Goal: Task Accomplishment & Management: Manage account settings

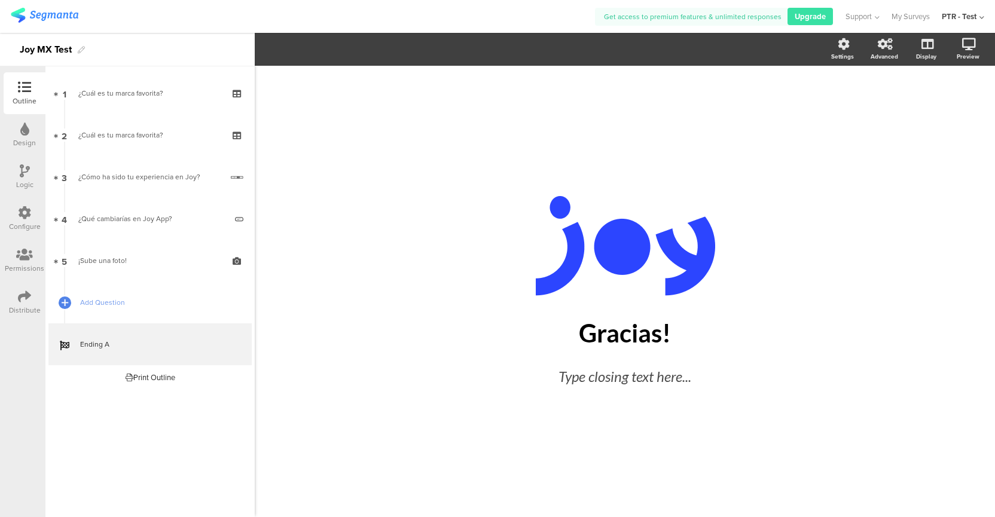
click at [63, 19] on img at bounding box center [45, 15] width 68 height 15
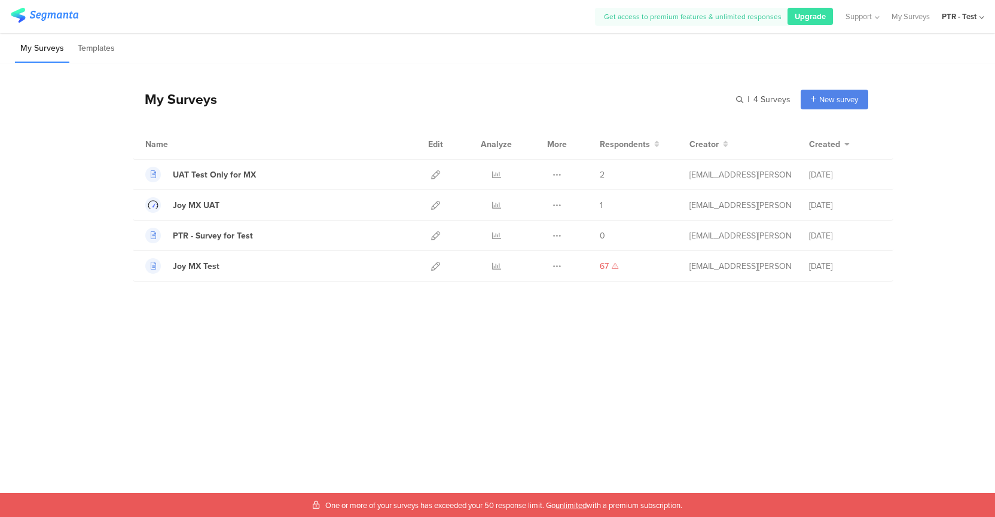
click at [336, 320] on div "My Surveys | 4 Surveys New survey Start from scratch Choose from templates Name…" at bounding box center [497, 260] width 995 height 394
click at [209, 264] on div "Joy MX Test" at bounding box center [196, 266] width 47 height 13
click at [436, 268] on icon at bounding box center [435, 266] width 9 height 9
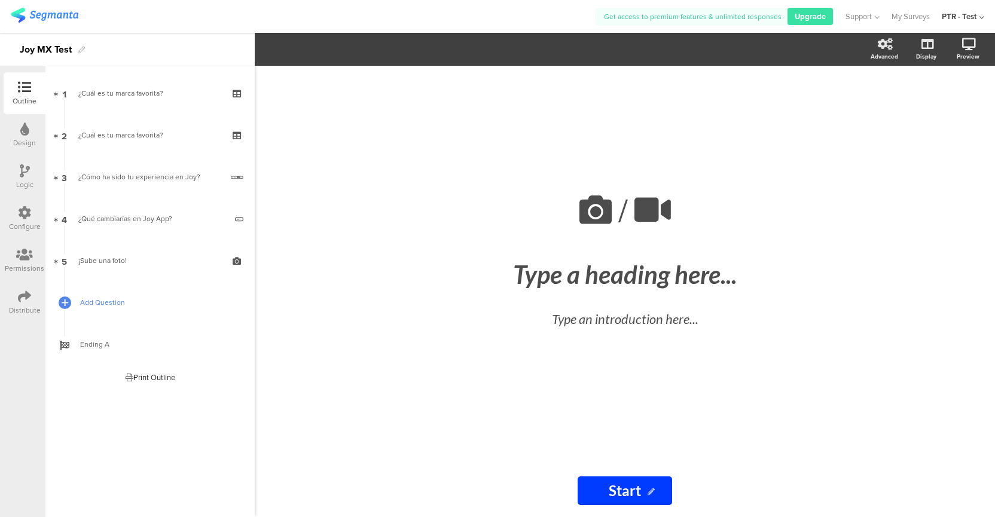
click at [79, 302] on link "Add Question" at bounding box center [149, 303] width 203 height 42
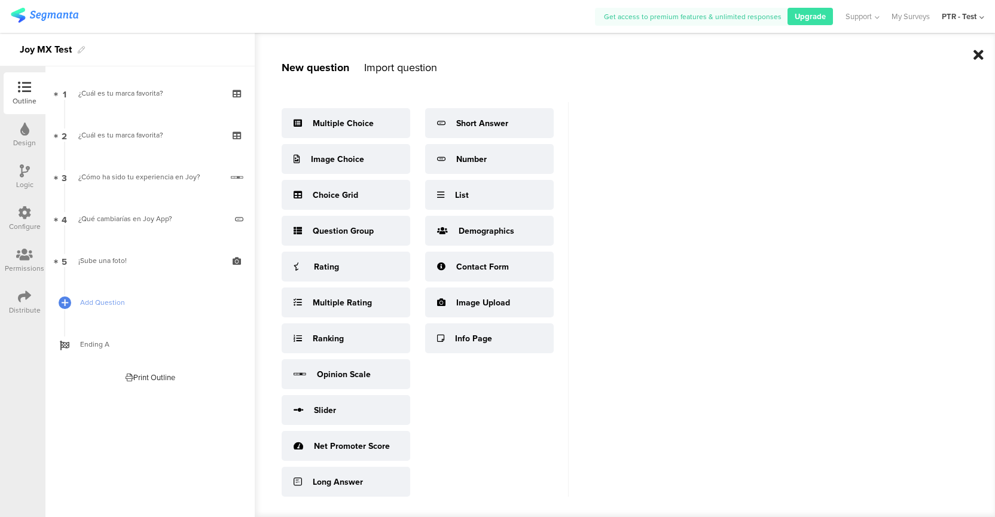
click at [976, 52] on icon at bounding box center [978, 55] width 10 height 14
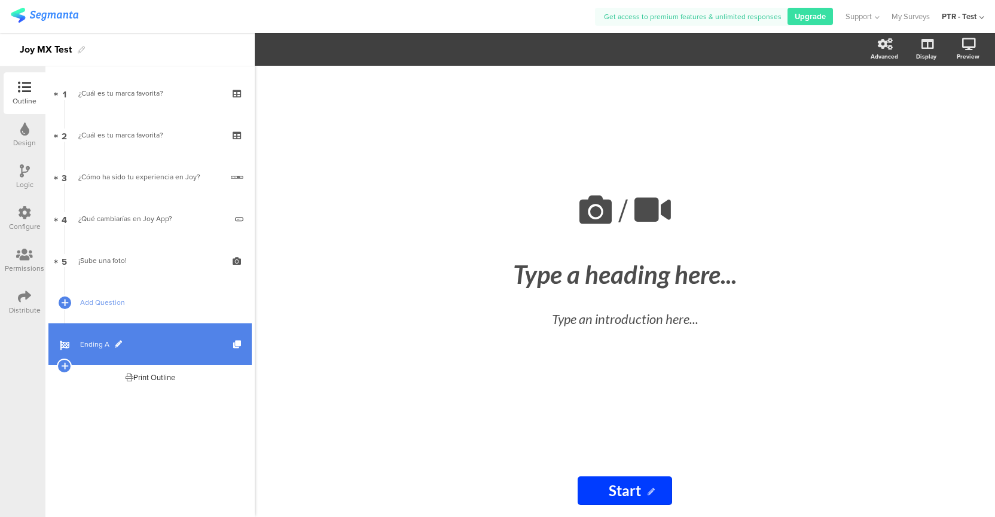
click at [151, 350] on link "Ending A" at bounding box center [149, 344] width 203 height 42
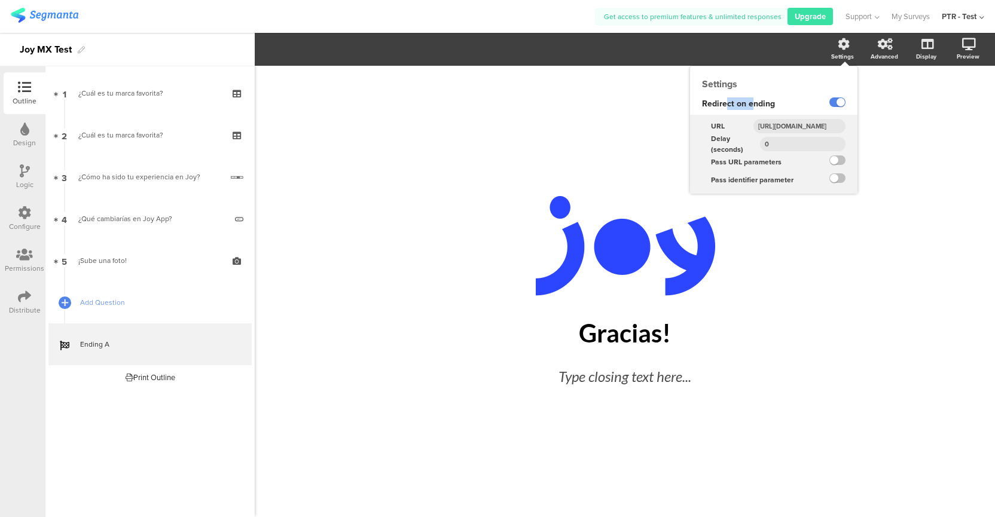
drag, startPoint x: 728, startPoint y: 103, endPoint x: 754, endPoint y: 103, distance: 26.3
click at [754, 103] on span "Redirect on ending" at bounding box center [738, 103] width 73 height 13
click at [759, 103] on span "Redirect on ending" at bounding box center [738, 103] width 73 height 13
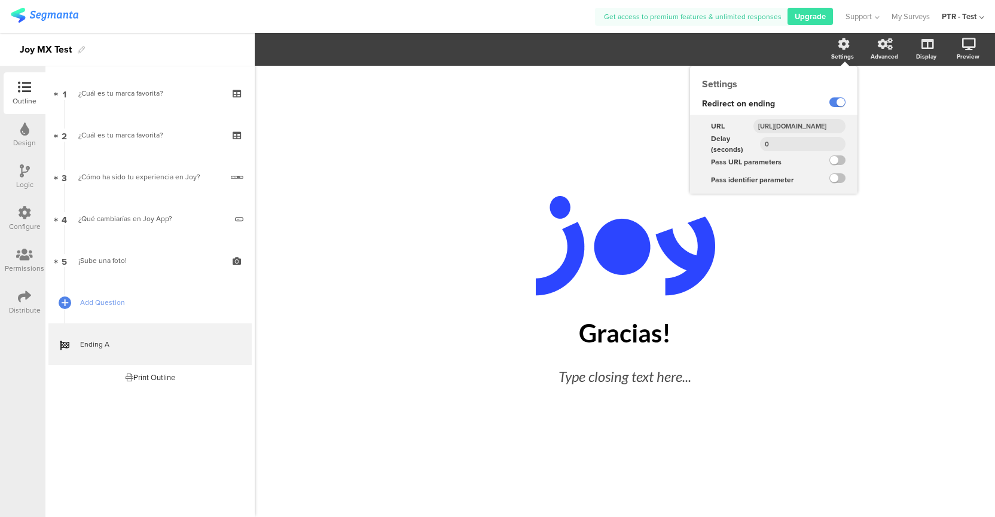
drag, startPoint x: 771, startPoint y: 123, endPoint x: 842, endPoint y: 128, distance: 71.3
click at [842, 128] on input "https://surveycompletion.pepsico.com" at bounding box center [799, 126] width 92 height 14
drag, startPoint x: 835, startPoint y: 128, endPoint x: 756, endPoint y: 122, distance: 79.1
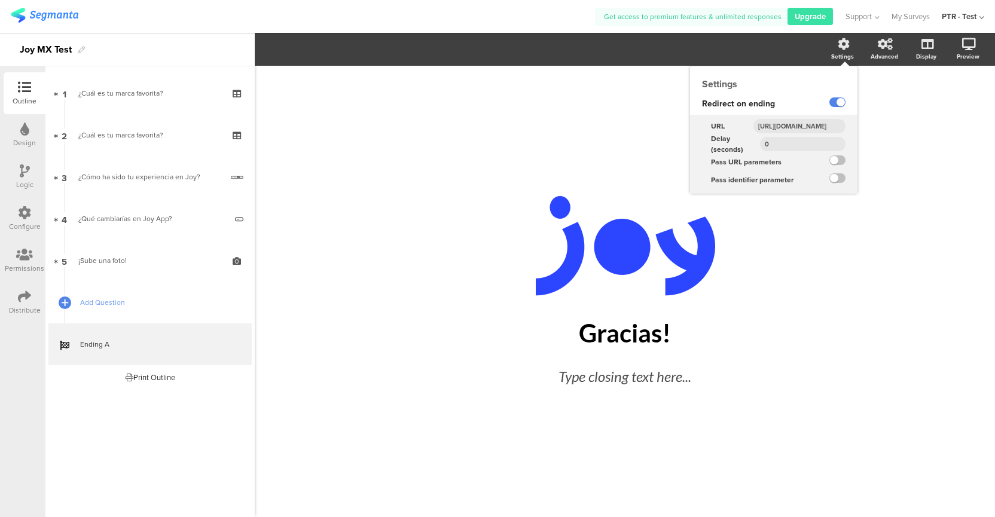
click at [756, 122] on div "https://surveycompletion.pepsico.com" at bounding box center [801, 126] width 114 height 18
click at [790, 126] on input "[URL][DOMAIN_NAME]" at bounding box center [799, 126] width 92 height 14
drag, startPoint x: 770, startPoint y: 128, endPoint x: 842, endPoint y: 129, distance: 72.3
click at [842, 129] on input "https://surveycompletion.pepsico.com" at bounding box center [799, 126] width 92 height 14
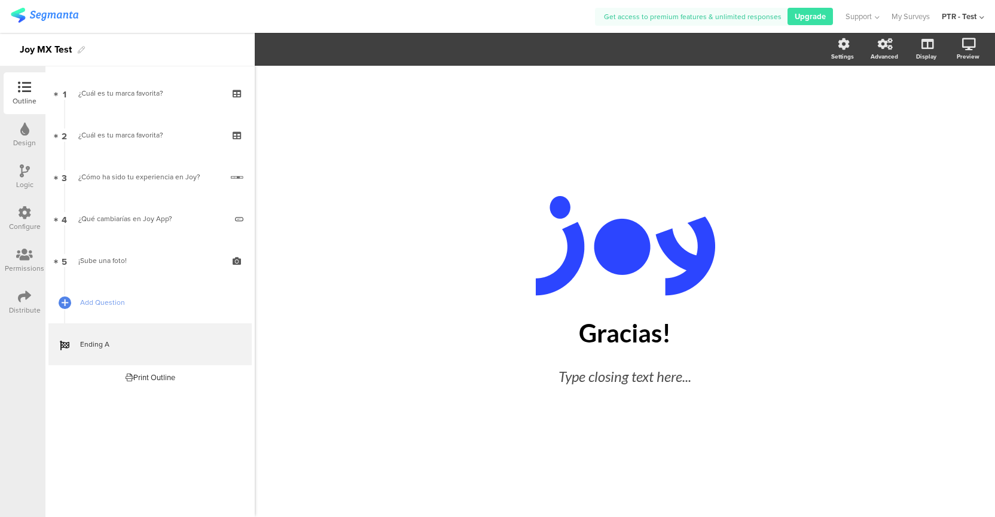
click at [26, 292] on icon at bounding box center [24, 296] width 13 height 13
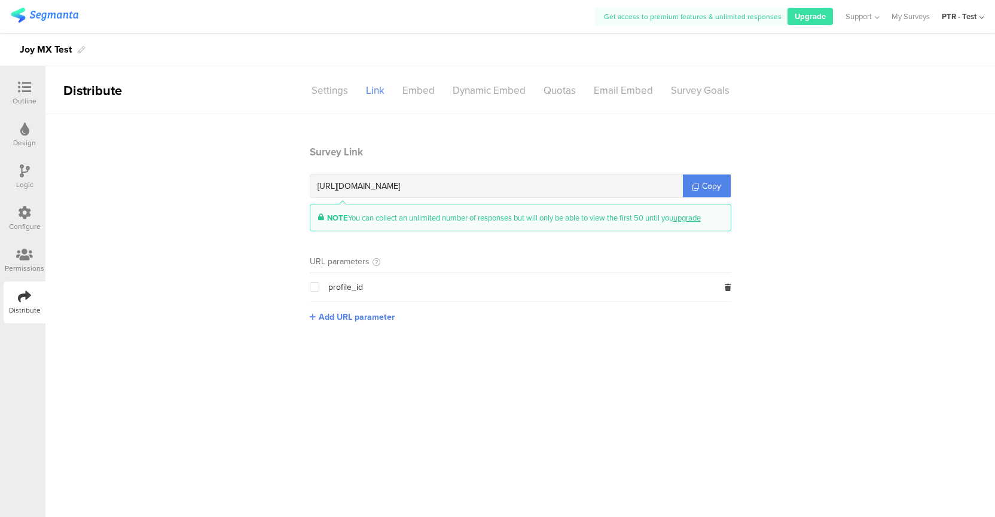
click at [400, 183] on span "https://surveys.segmanta.com/fa81df" at bounding box center [358, 186] width 82 height 13
drag, startPoint x: 328, startPoint y: 291, endPoint x: 366, endPoint y: 291, distance: 38.9
click at [366, 291] on div "profile_id" at bounding box center [520, 287] width 421 height 28
click at [352, 289] on span "profile_id" at bounding box center [345, 288] width 35 height 10
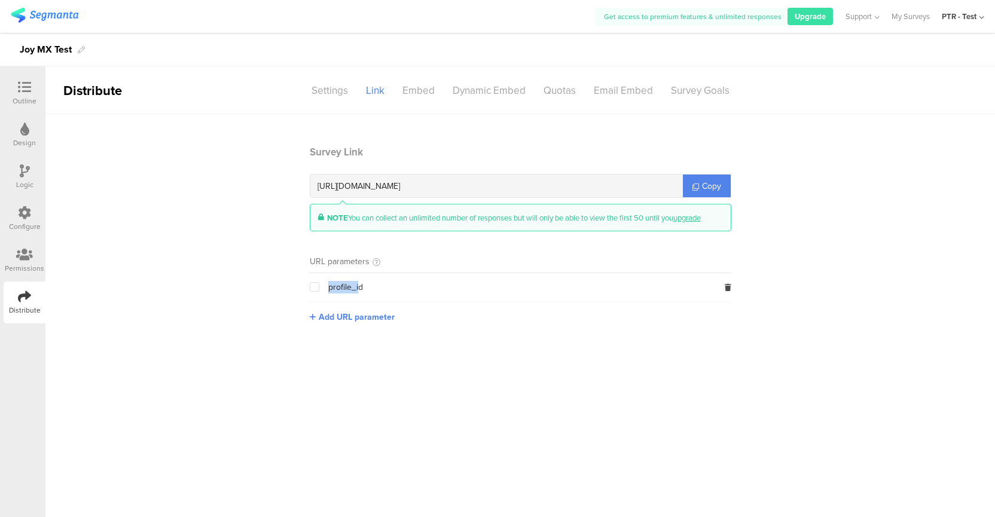
drag, startPoint x: 326, startPoint y: 289, endPoint x: 358, endPoint y: 289, distance: 31.7
click at [358, 289] on div "profile_id" at bounding box center [336, 287] width 53 height 13
click at [347, 291] on span "profile_id" at bounding box center [345, 288] width 35 height 10
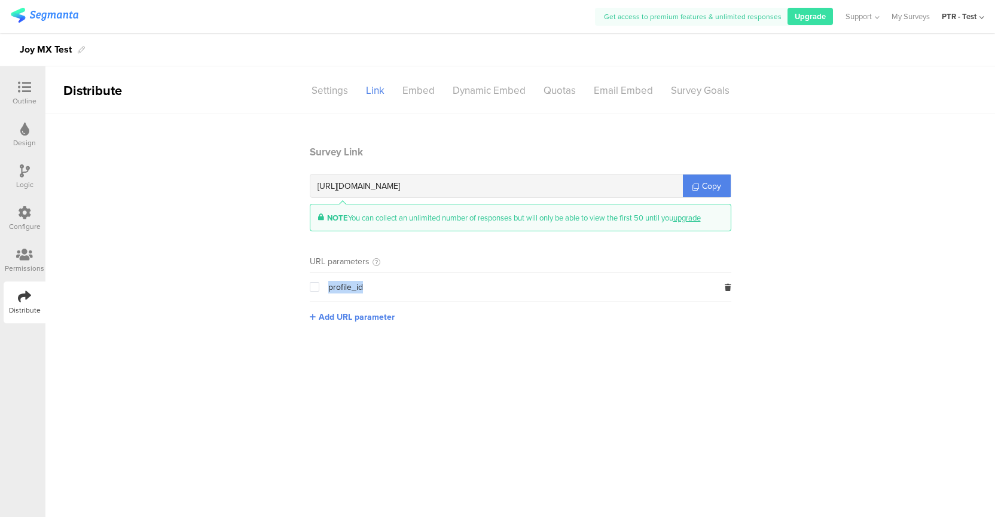
click at [366, 289] on div "profile_id" at bounding box center [520, 287] width 421 height 28
click at [343, 317] on span "Add URL parameter" at bounding box center [357, 317] width 76 height 13
click at [356, 321] on input "text" at bounding box center [389, 316] width 158 height 19
drag, startPoint x: 328, startPoint y: 289, endPoint x: 374, endPoint y: 291, distance: 45.5
click at [374, 291] on div "profile_id" at bounding box center [520, 287] width 421 height 28
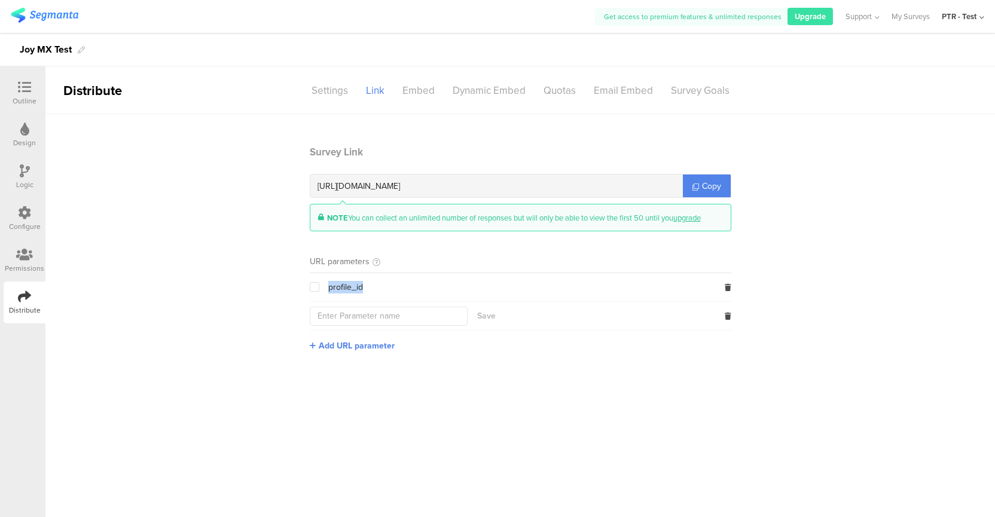
click at [374, 291] on div "profile_id" at bounding box center [520, 287] width 421 height 28
click at [725, 320] on button at bounding box center [728, 316] width 7 height 11
drag, startPoint x: 365, startPoint y: 290, endPoint x: 329, endPoint y: 290, distance: 35.3
click at [329, 290] on div "profile_id" at bounding box center [520, 287] width 421 height 28
click at [139, 302] on section "Survey Link https://surveys.segmanta.com/fa81df Copy NOTE You can collect an un…" at bounding box center [519, 243] width 949 height 197
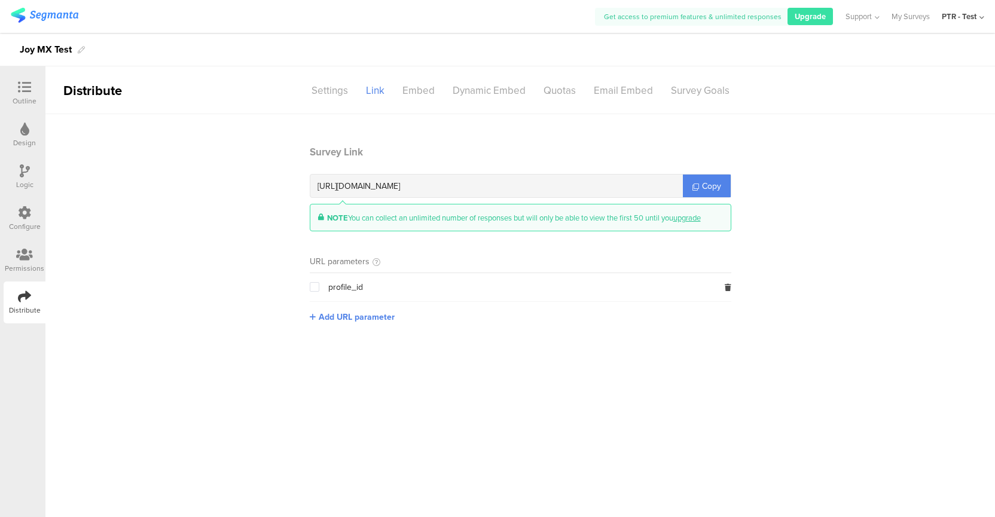
click at [158, 332] on section "Survey Link https://surveys.segmanta.com/fa81df Copy NOTE You can collect an un…" at bounding box center [519, 243] width 949 height 197
drag, startPoint x: 328, startPoint y: 287, endPoint x: 366, endPoint y: 287, distance: 38.3
click at [366, 287] on div "profile_id" at bounding box center [520, 287] width 421 height 28
click at [23, 92] on icon at bounding box center [24, 87] width 13 height 13
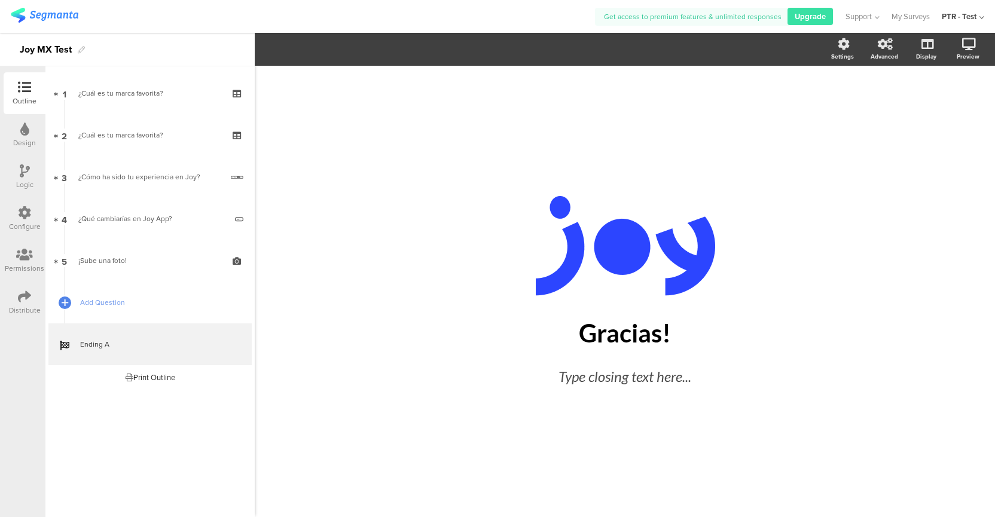
click at [51, 14] on img at bounding box center [45, 15] width 68 height 15
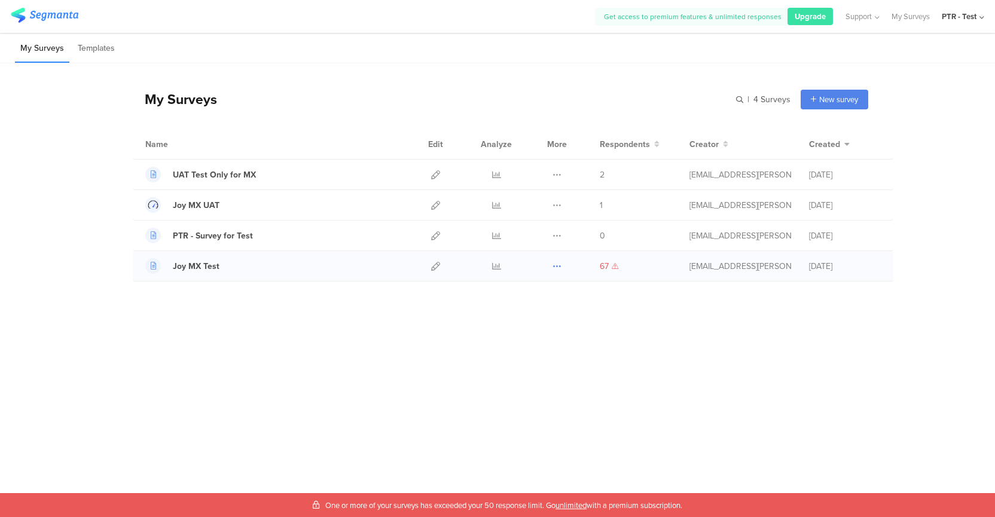
click at [555, 265] on icon at bounding box center [556, 266] width 9 height 9
click at [491, 265] on div at bounding box center [496, 266] width 36 height 30
click at [495, 265] on icon at bounding box center [496, 266] width 9 height 9
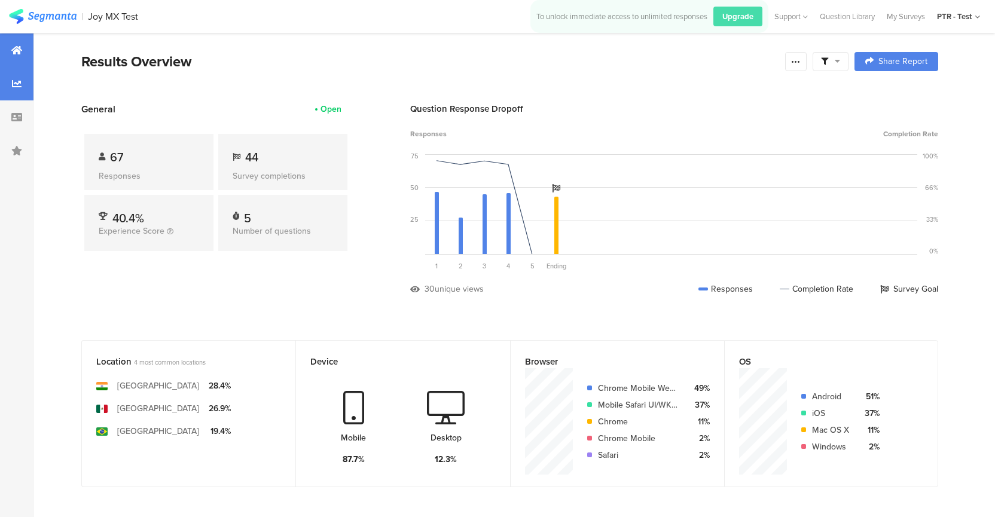
click at [8, 81] on div at bounding box center [16, 83] width 33 height 33
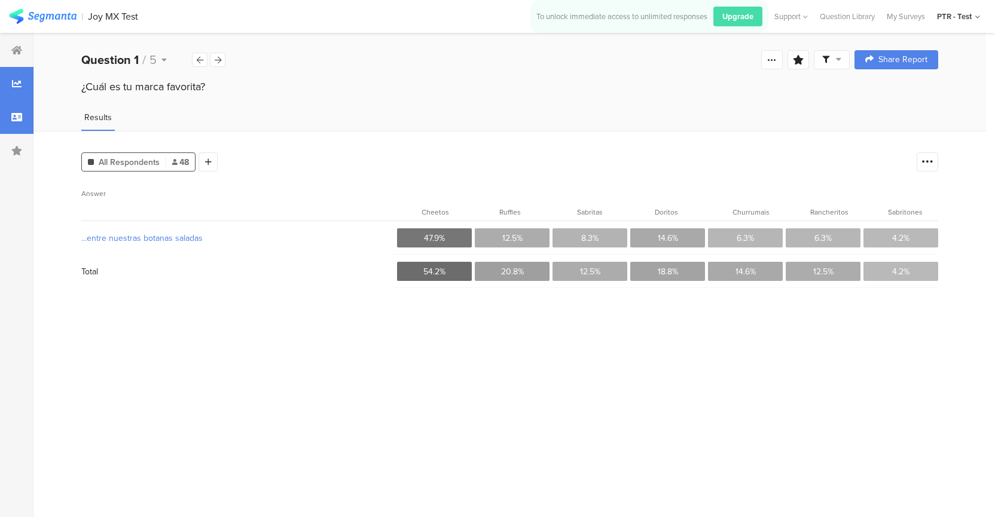
click at [11, 111] on div at bounding box center [16, 116] width 33 height 33
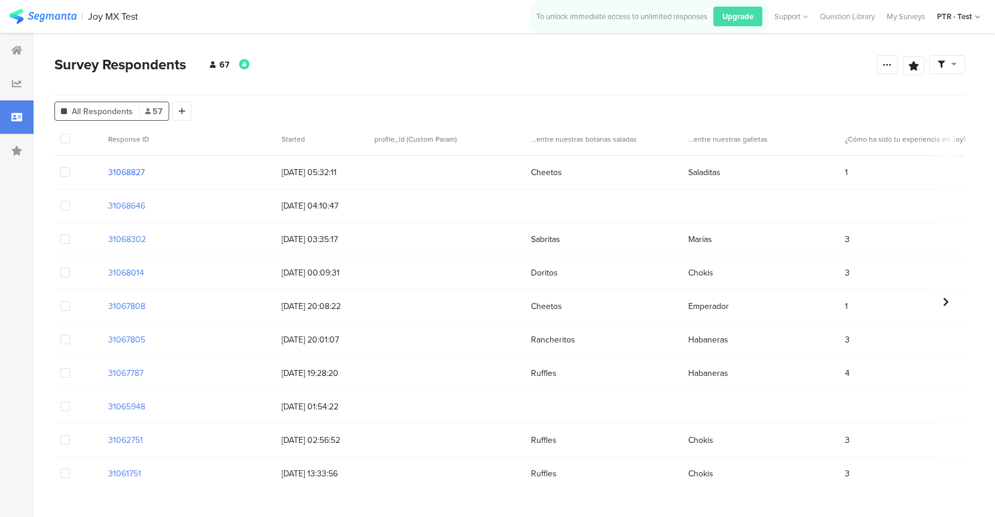
click at [125, 174] on section "31068827" at bounding box center [126, 172] width 36 height 13
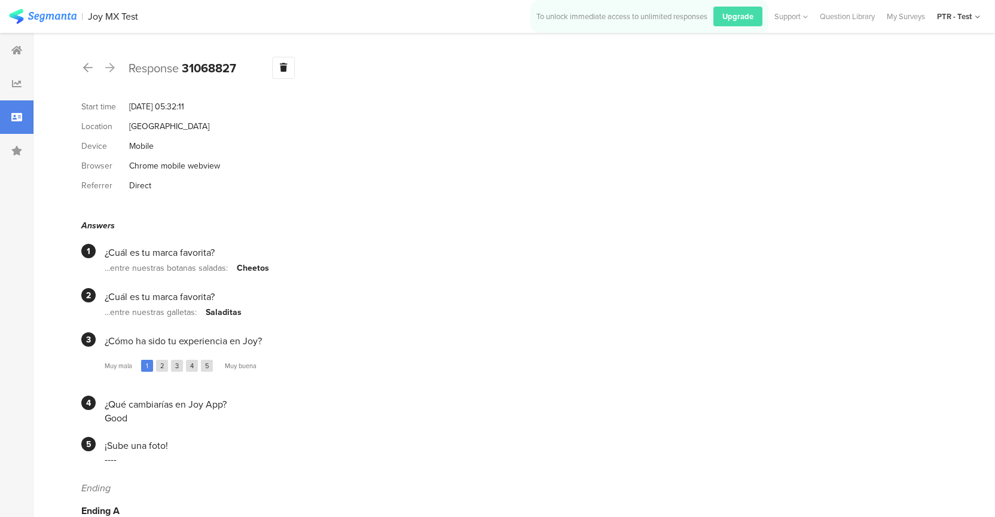
scroll to position [17, 0]
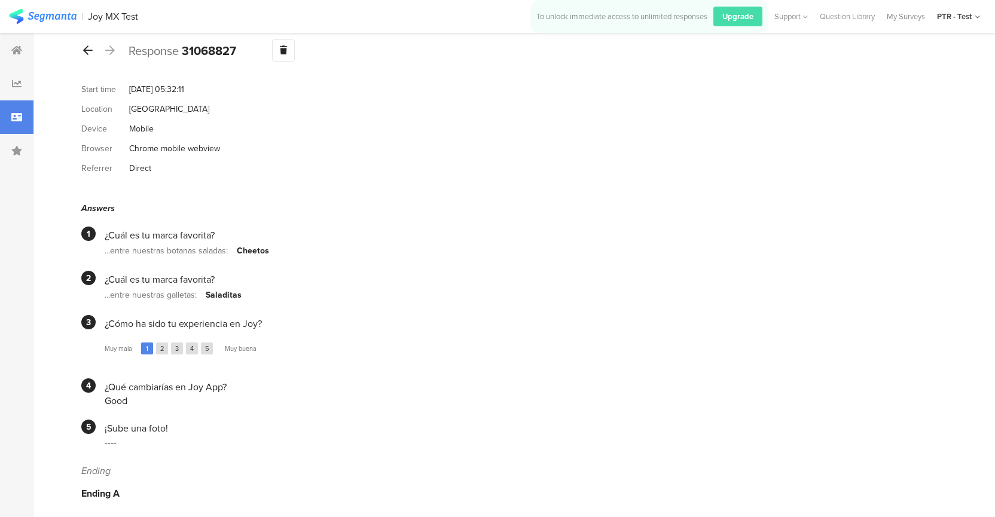
click at [85, 51] on icon at bounding box center [88, 50] width 10 height 11
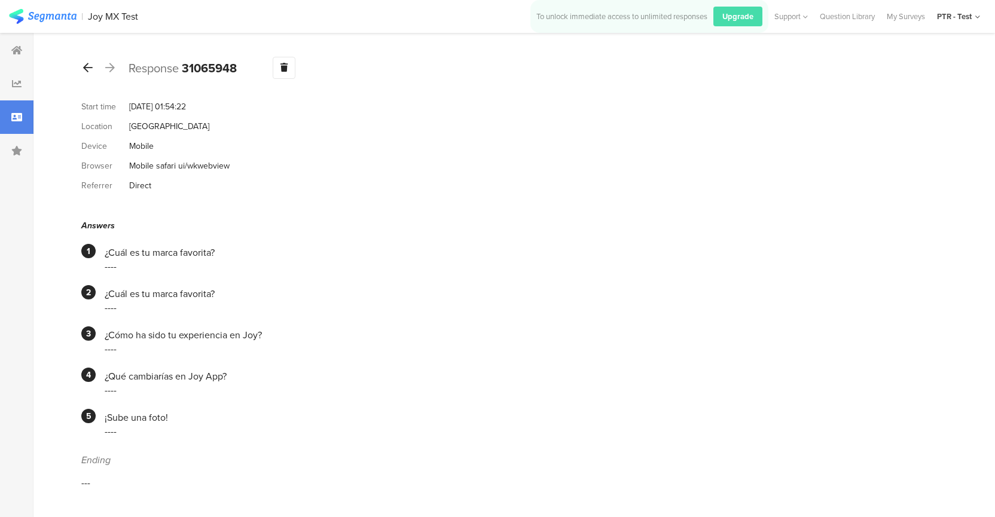
click at [90, 66] on icon at bounding box center [88, 67] width 10 height 11
click at [91, 67] on icon at bounding box center [88, 67] width 10 height 11
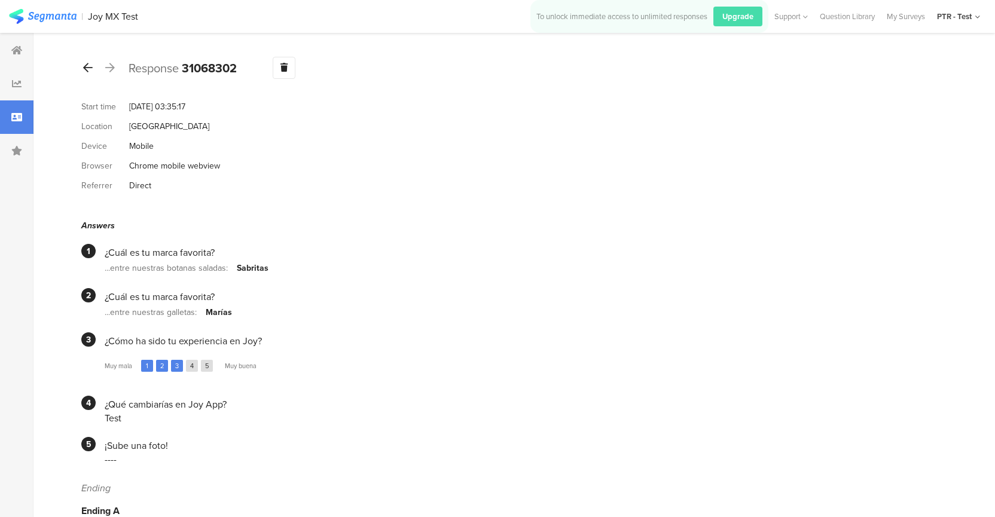
click at [88, 63] on icon at bounding box center [88, 67] width 10 height 11
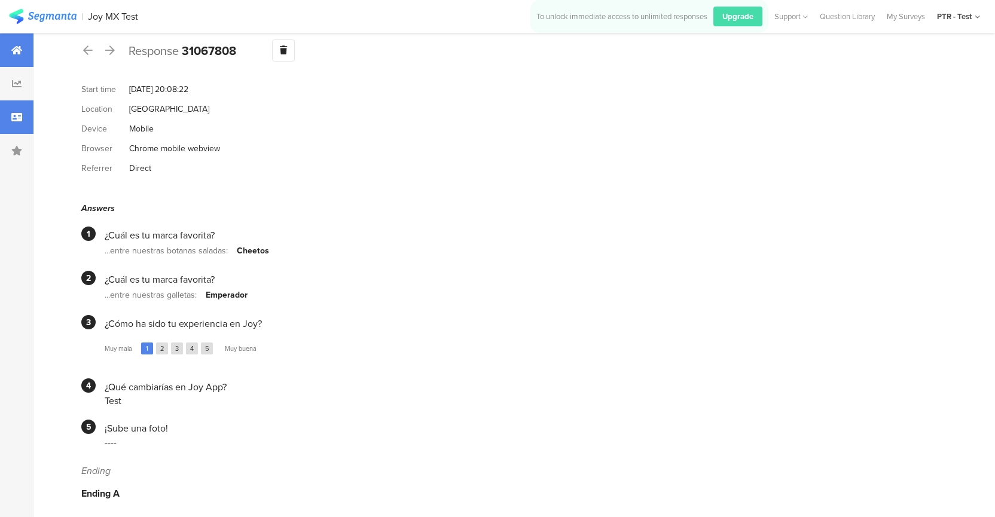
click at [19, 56] on div at bounding box center [16, 49] width 33 height 33
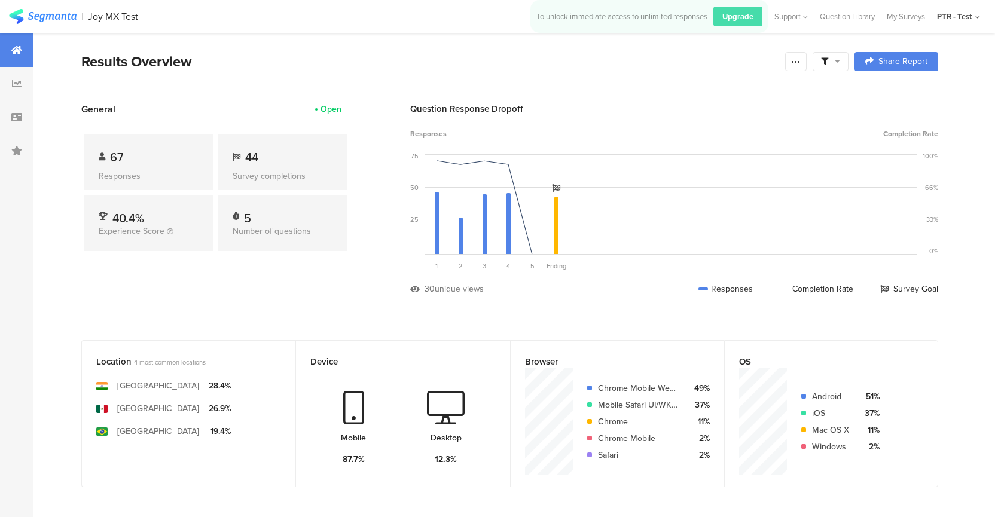
click at [101, 17] on div "Joy MX Test" at bounding box center [113, 16] width 50 height 11
click at [53, 17] on img at bounding box center [43, 16] width 68 height 15
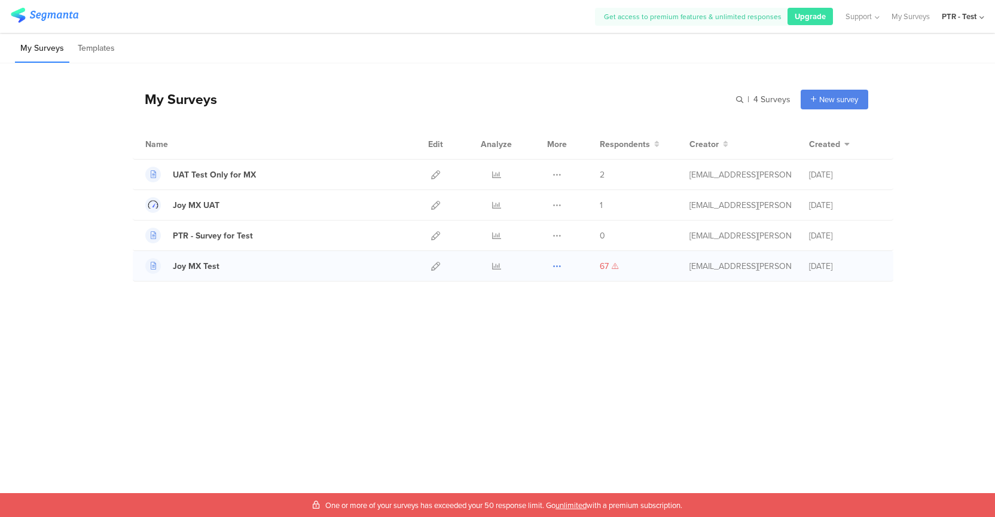
click at [561, 268] on icon at bounding box center [556, 266] width 9 height 9
click at [537, 316] on link "Export" at bounding box center [533, 318] width 66 height 22
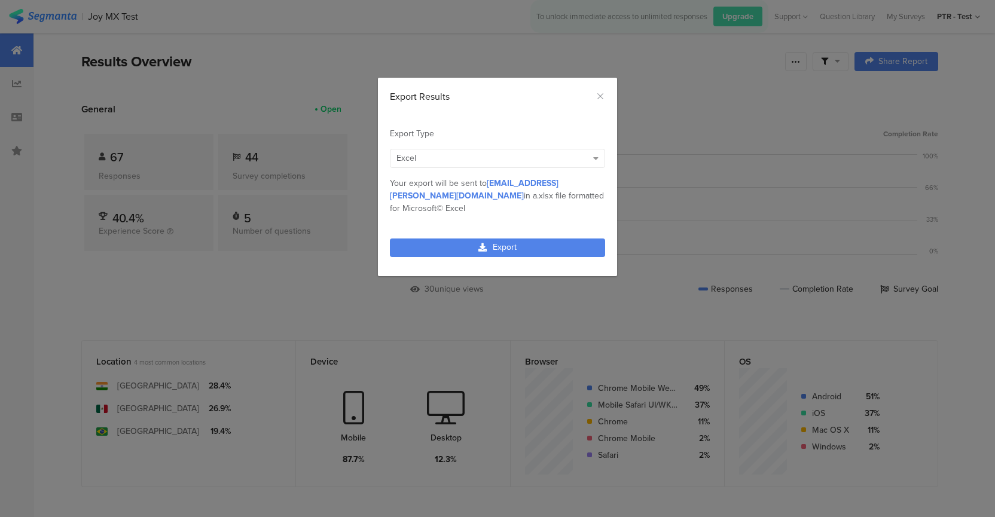
click at [506, 277] on div "Export Results Export Type Excel Numeric Excel IBM© SPSS Tableau Excel Excel MP…" at bounding box center [497, 258] width 995 height 517
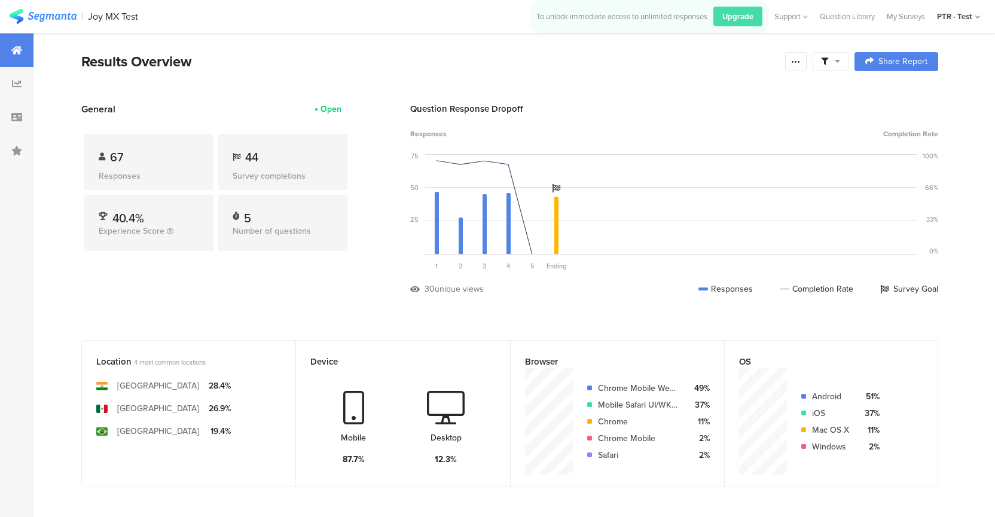
click at [39, 16] on img at bounding box center [43, 16] width 68 height 15
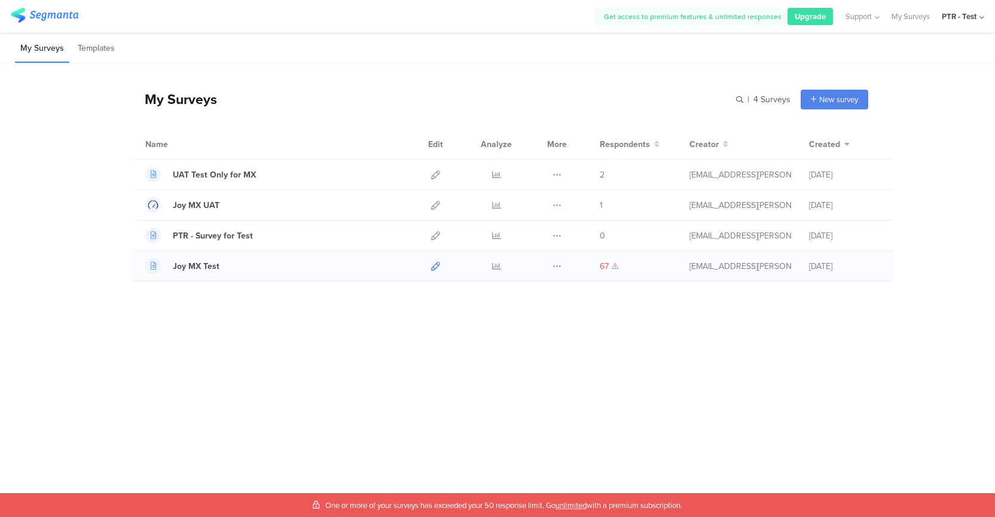
click at [432, 272] on link at bounding box center [435, 266] width 9 height 30
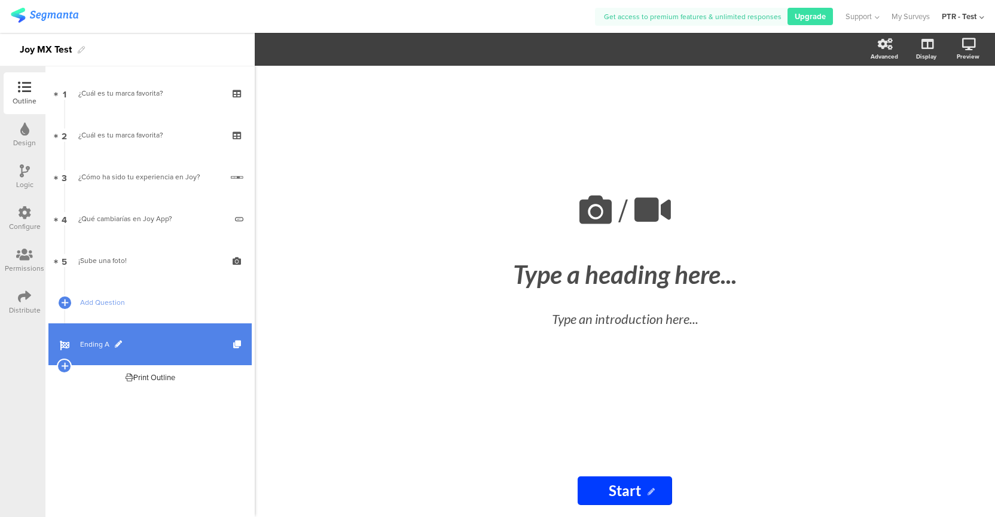
click at [90, 350] on span "Ending A" at bounding box center [156, 344] width 153 height 12
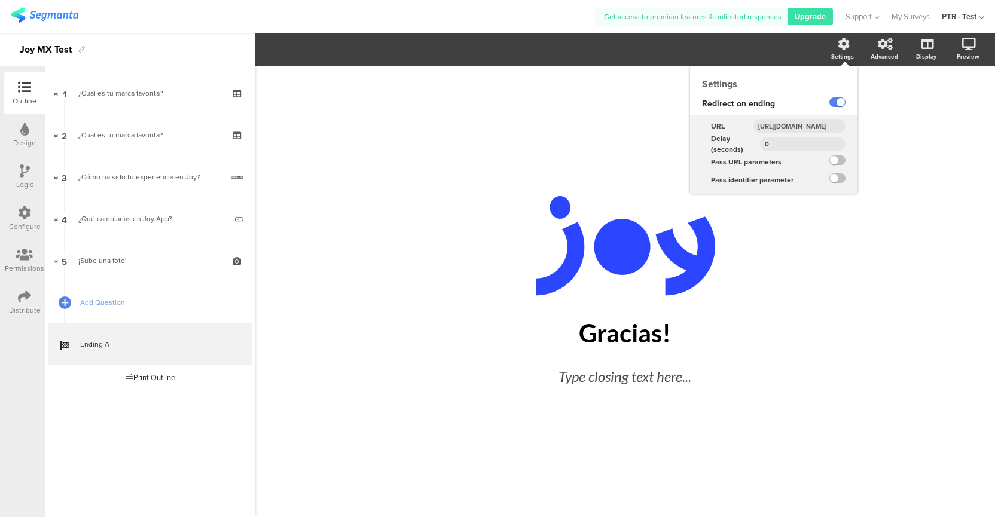
click at [839, 50] on icon at bounding box center [844, 44] width 12 height 12
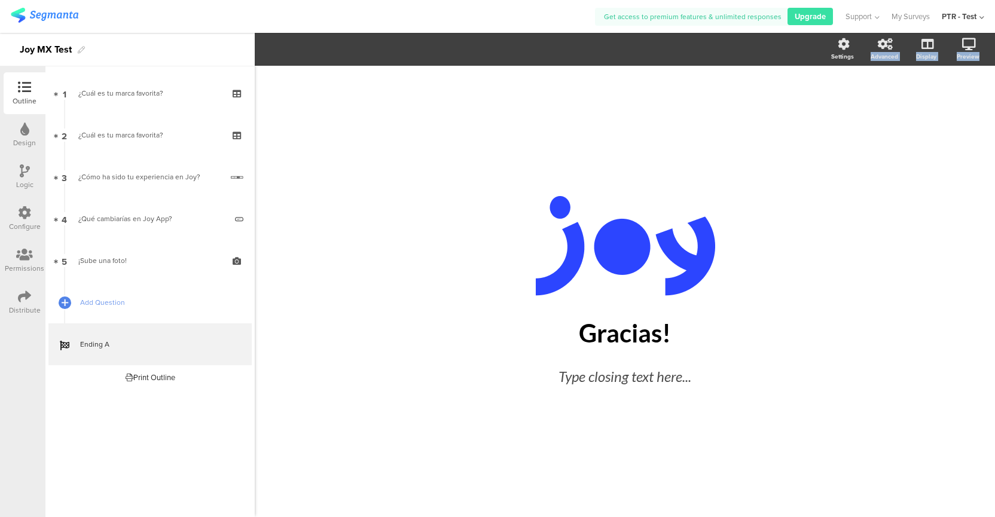
drag, startPoint x: 769, startPoint y: 129, endPoint x: 887, endPoint y: 129, distance: 117.2
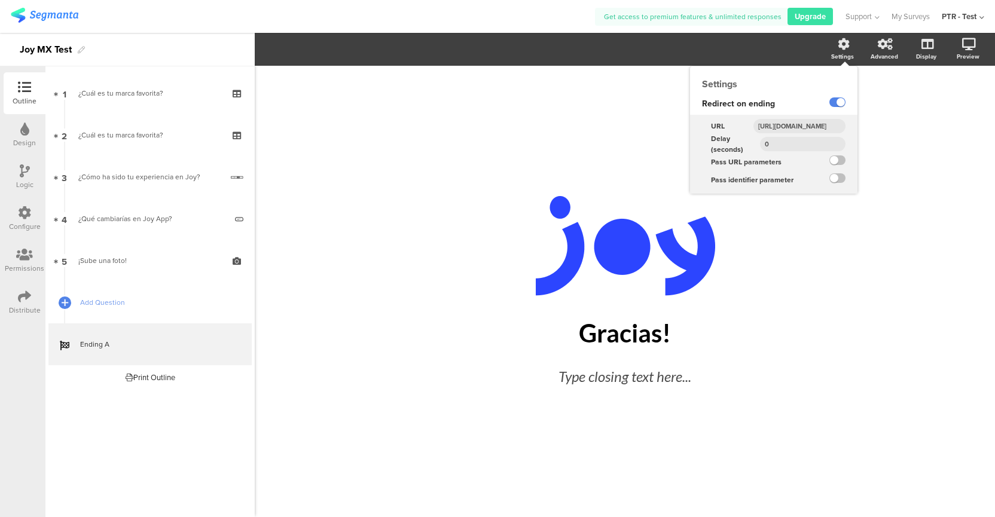
click at [849, 51] on div "Settings" at bounding box center [848, 50] width 42 height 30
drag, startPoint x: 803, startPoint y: 127, endPoint x: 838, endPoint y: 127, distance: 35.3
click at [838, 127] on input "https://surveycompletion.pepsico.com" at bounding box center [799, 126] width 92 height 14
click at [821, 127] on input "https://surveycompletion.pepsico.com" at bounding box center [799, 126] width 92 height 14
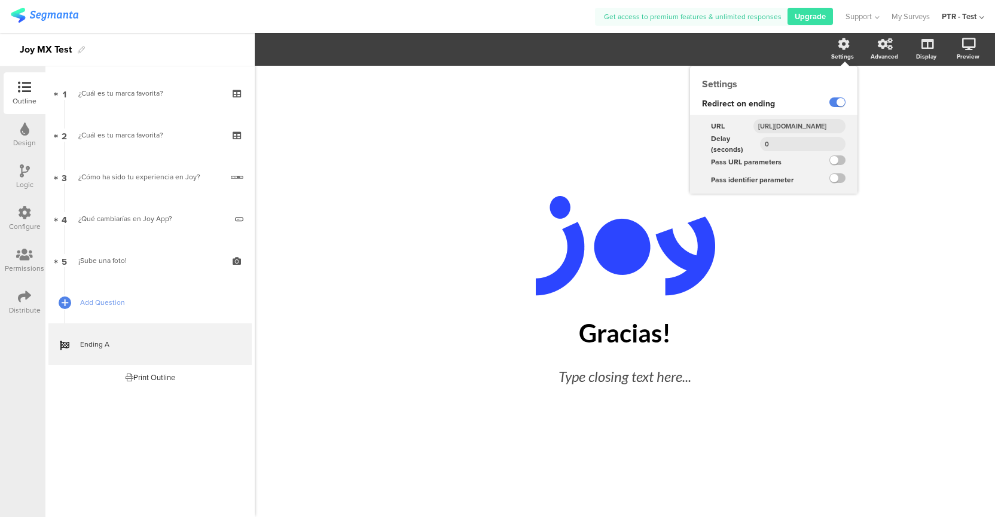
click at [821, 127] on input "https://surveycompletion.pepsico.com" at bounding box center [799, 126] width 92 height 14
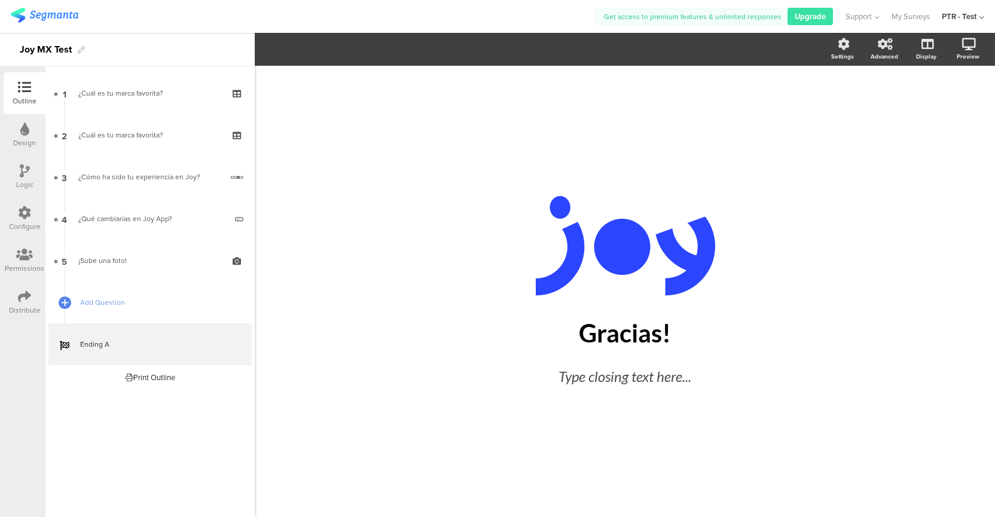
click at [27, 295] on icon at bounding box center [24, 296] width 13 height 13
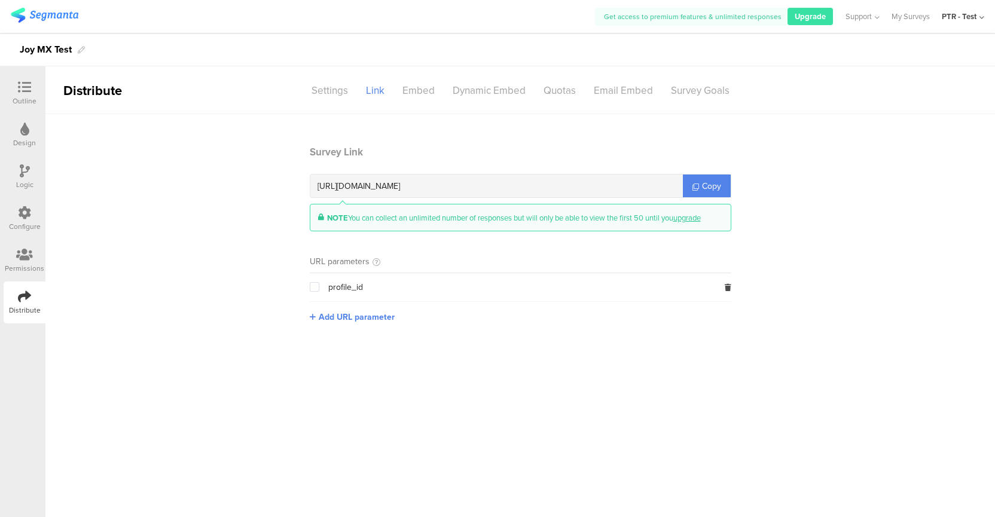
click at [313, 292] on span at bounding box center [315, 287] width 10 height 11
click at [319, 282] on input "checkbox" at bounding box center [319, 282] width 0 height 0
click at [314, 292] on span at bounding box center [315, 287] width 10 height 11
click at [319, 282] on input "checkbox" at bounding box center [319, 282] width 0 height 0
click at [314, 292] on span at bounding box center [315, 287] width 10 height 11
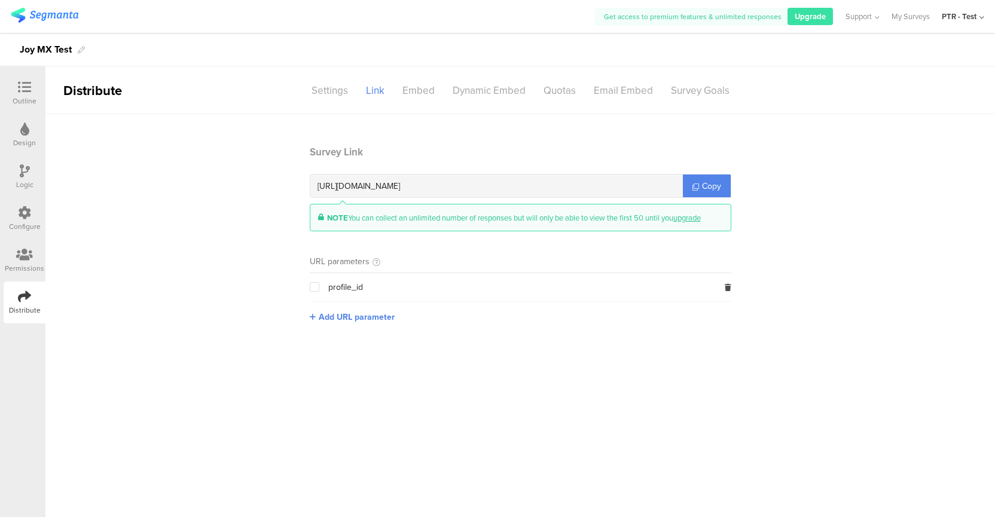
click at [319, 282] on input "checkbox" at bounding box center [319, 282] width 0 height 0
click at [314, 292] on span at bounding box center [315, 287] width 10 height 11
click at [319, 282] on input "checkbox" at bounding box center [319, 282] width 0 height 0
click at [22, 84] on icon at bounding box center [24, 87] width 13 height 13
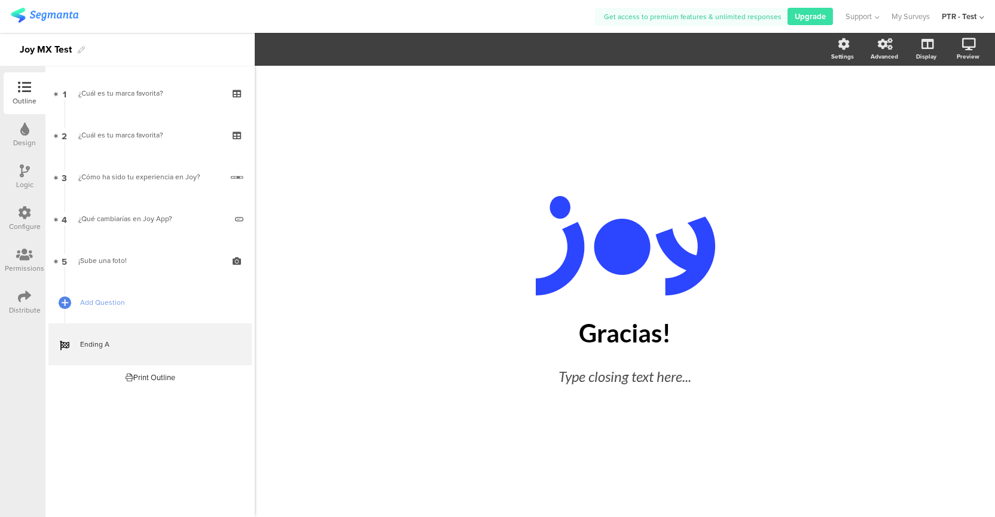
click at [26, 216] on icon at bounding box center [24, 212] width 13 height 13
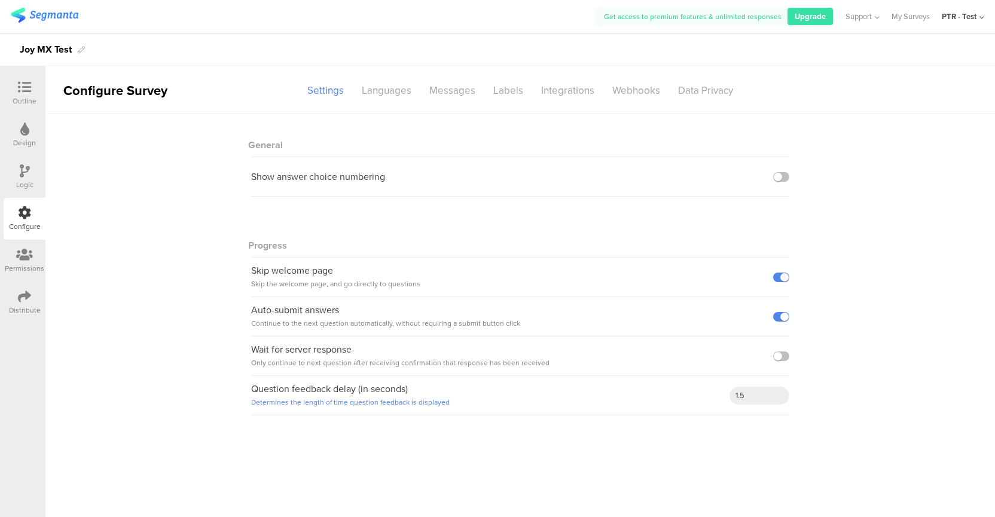
click at [36, 169] on div "Logic" at bounding box center [25, 177] width 42 height 42
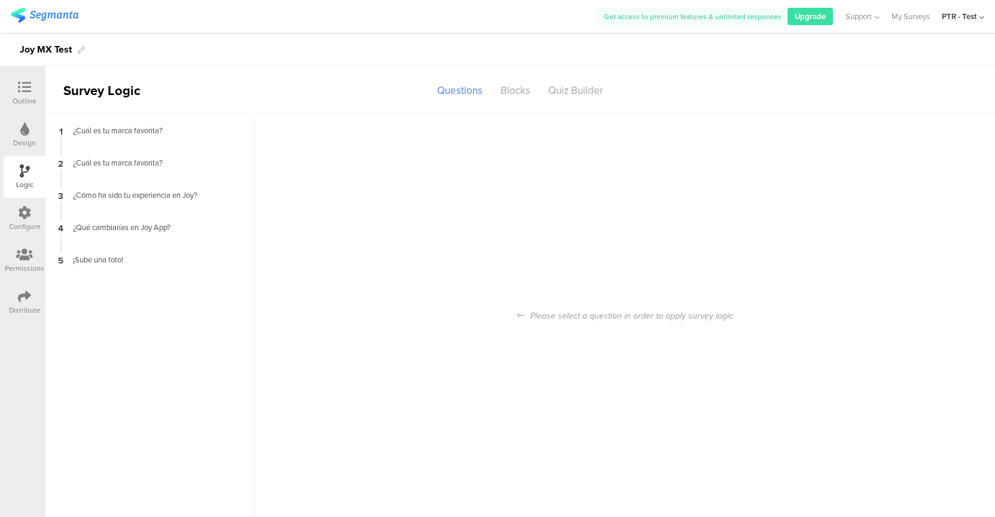
click at [29, 96] on div "Outline" at bounding box center [25, 101] width 24 height 11
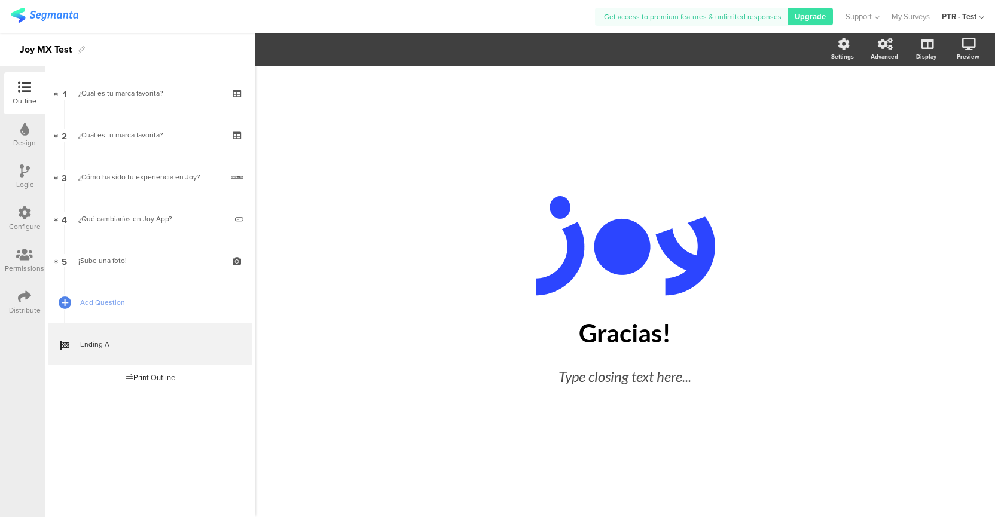
click at [24, 148] on div "Design" at bounding box center [25, 135] width 42 height 42
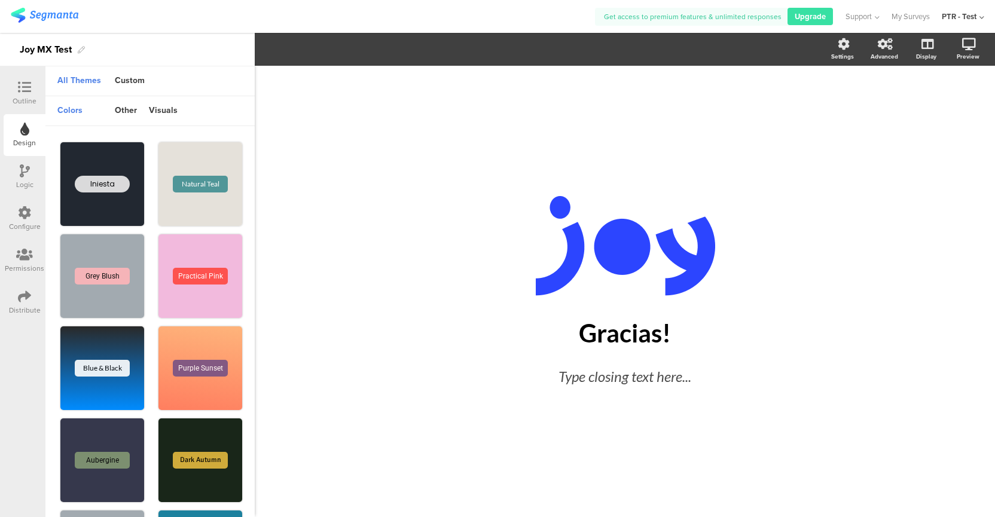
click at [26, 233] on div "Configure" at bounding box center [25, 219] width 42 height 42
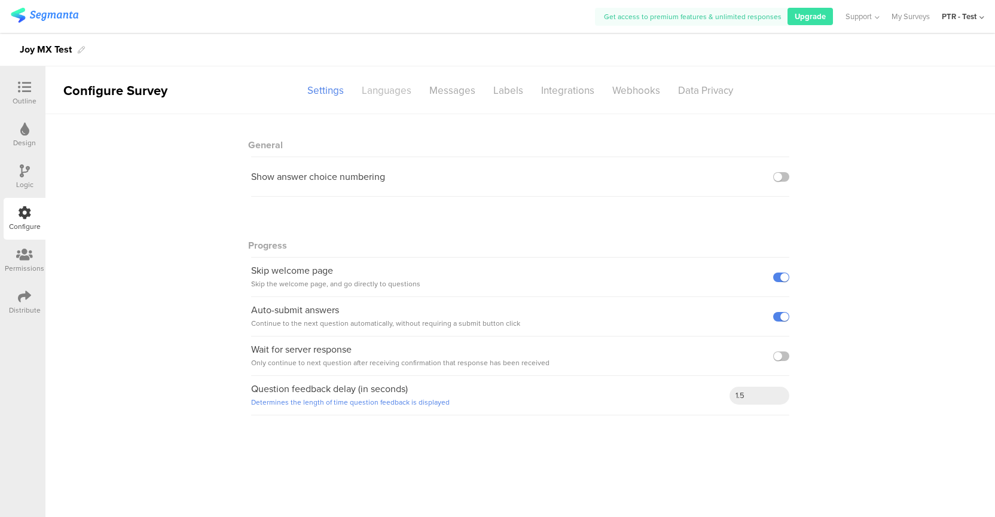
click at [401, 93] on div "Languages" at bounding box center [387, 90] width 68 height 21
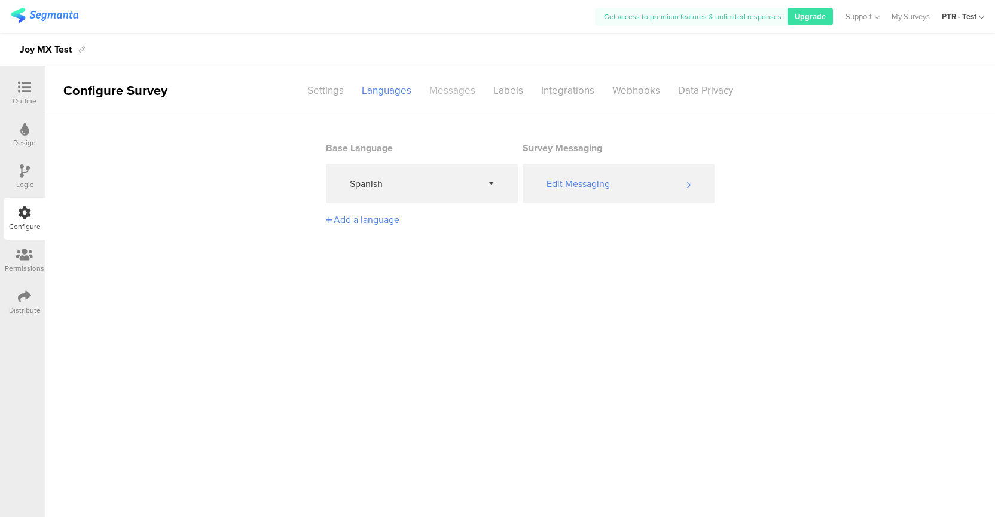
click at [440, 93] on div "Messages" at bounding box center [452, 90] width 64 height 21
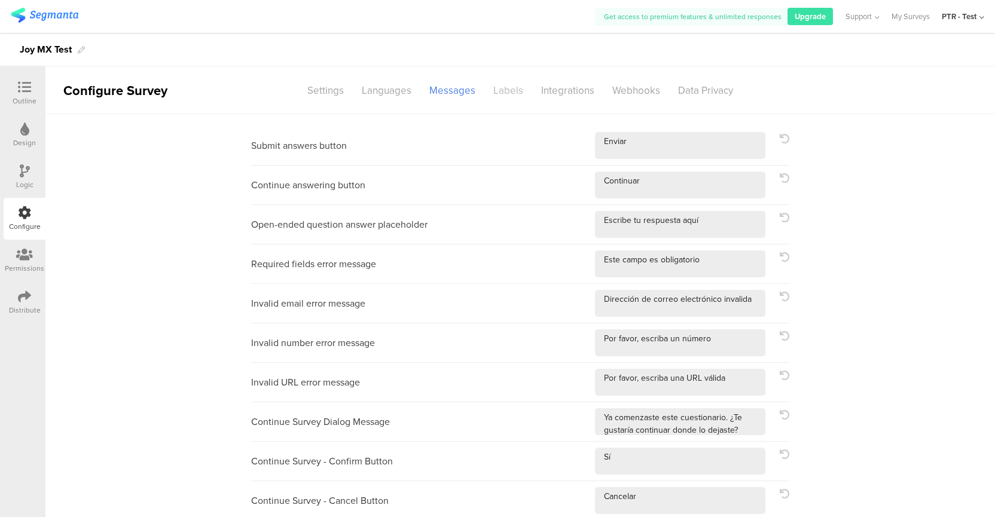
click at [515, 90] on div "Labels" at bounding box center [508, 90] width 48 height 21
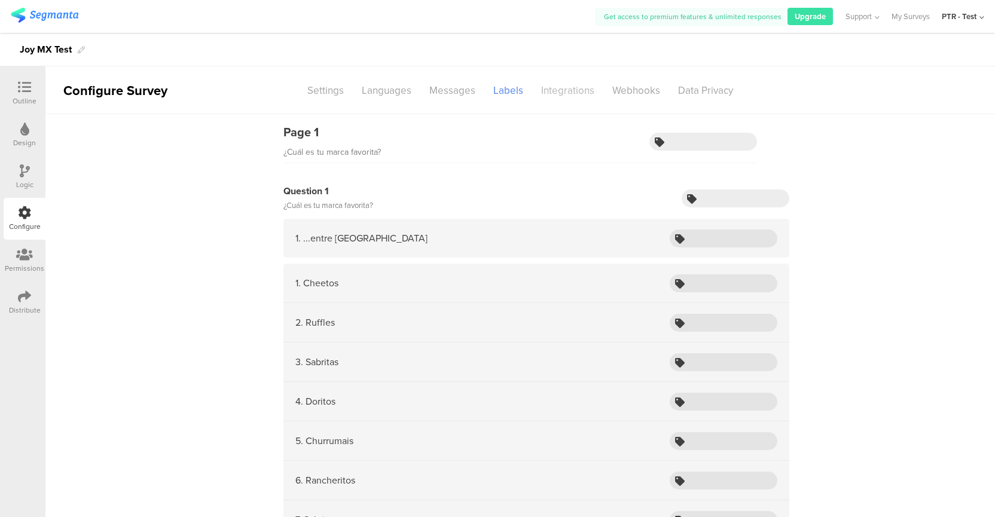
click at [552, 93] on div "Integrations" at bounding box center [567, 90] width 71 height 21
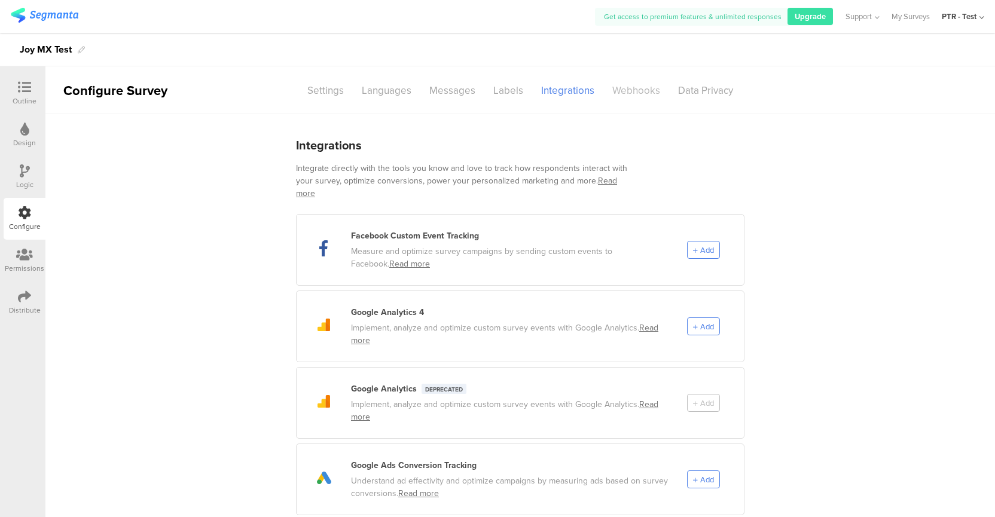
click at [638, 87] on div "Webhooks" at bounding box center [636, 90] width 66 height 21
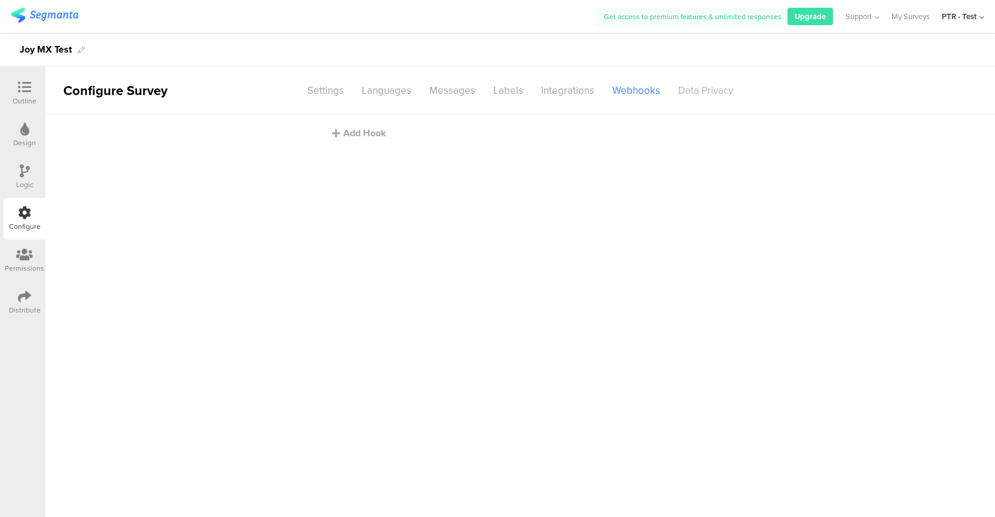
click at [687, 93] on div "Data Privacy" at bounding box center [705, 90] width 73 height 21
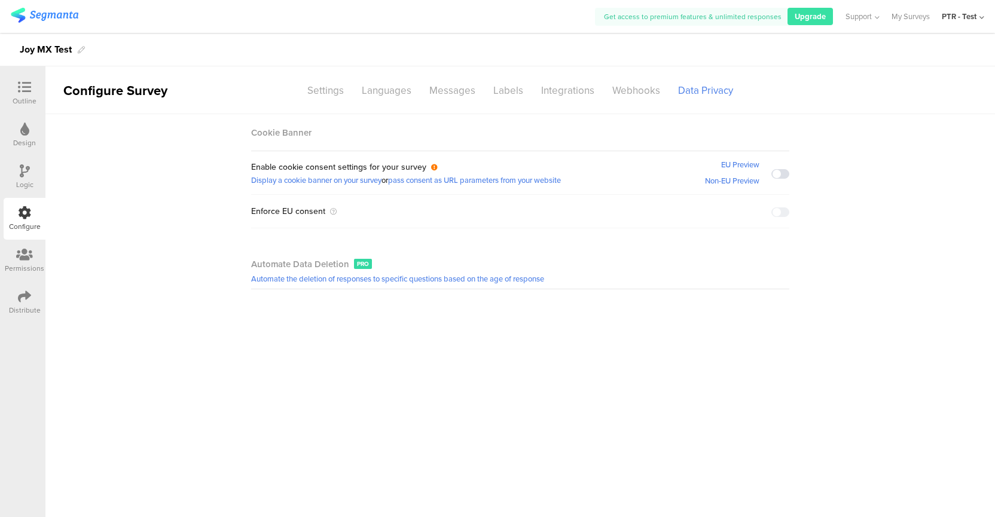
click at [51, 39] on div "Joy MX Test" at bounding box center [497, 49] width 995 height 33
click at [23, 138] on div "Design" at bounding box center [24, 142] width 23 height 11
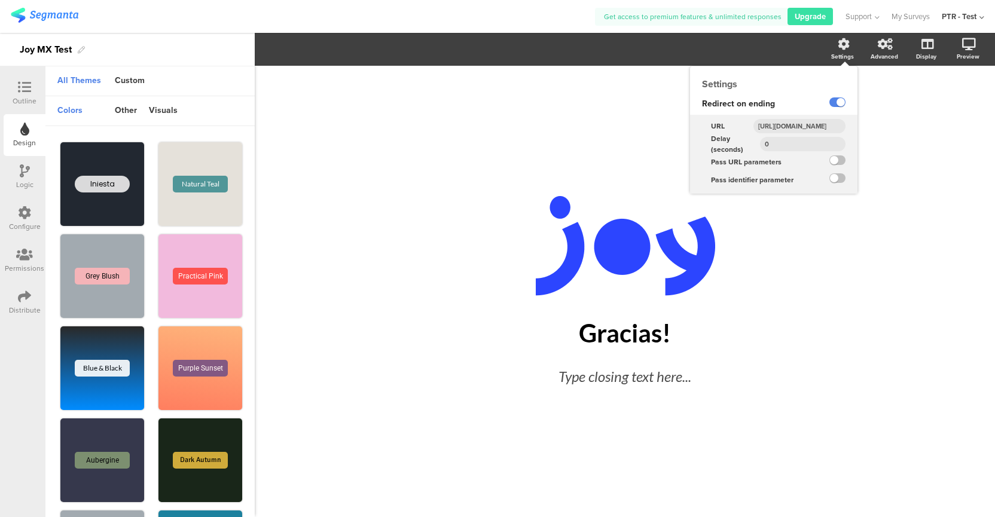
click at [841, 56] on div "Settings" at bounding box center [842, 56] width 23 height 9
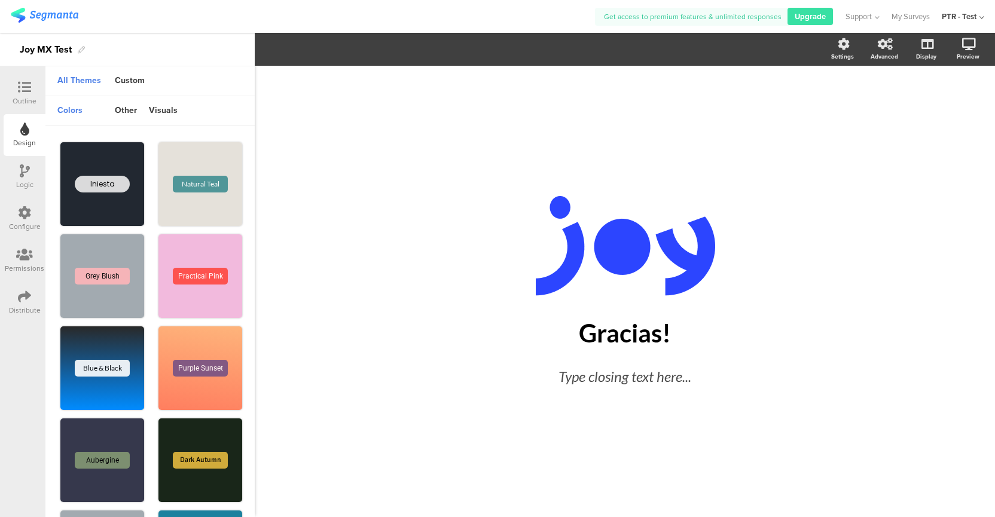
click at [15, 176] on div "Logic" at bounding box center [25, 177] width 42 height 42
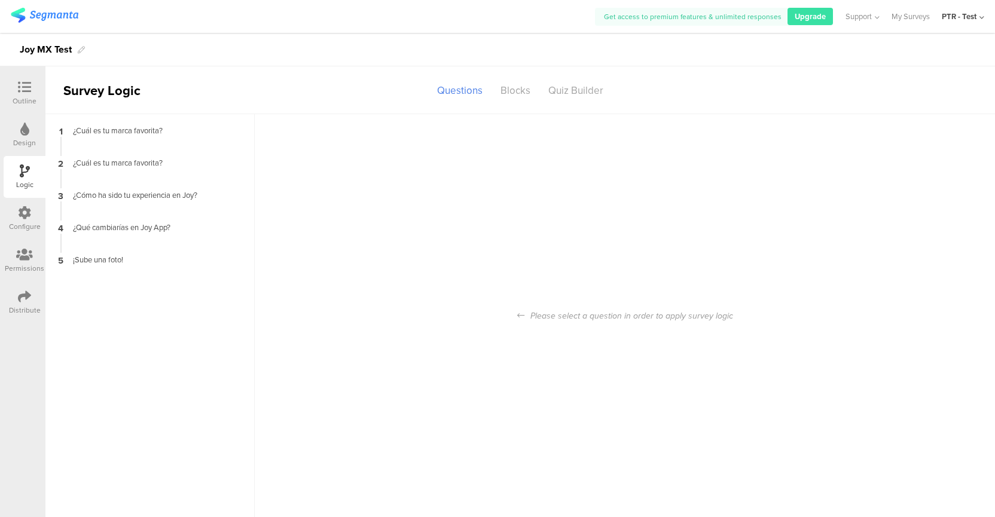
click at [25, 215] on icon at bounding box center [24, 212] width 13 height 13
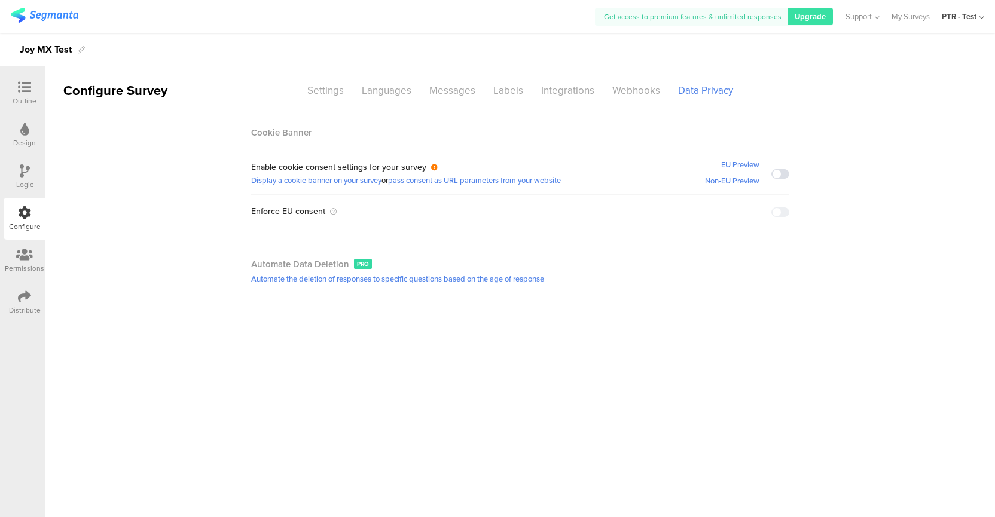
click at [24, 248] on icon at bounding box center [24, 254] width 17 height 13
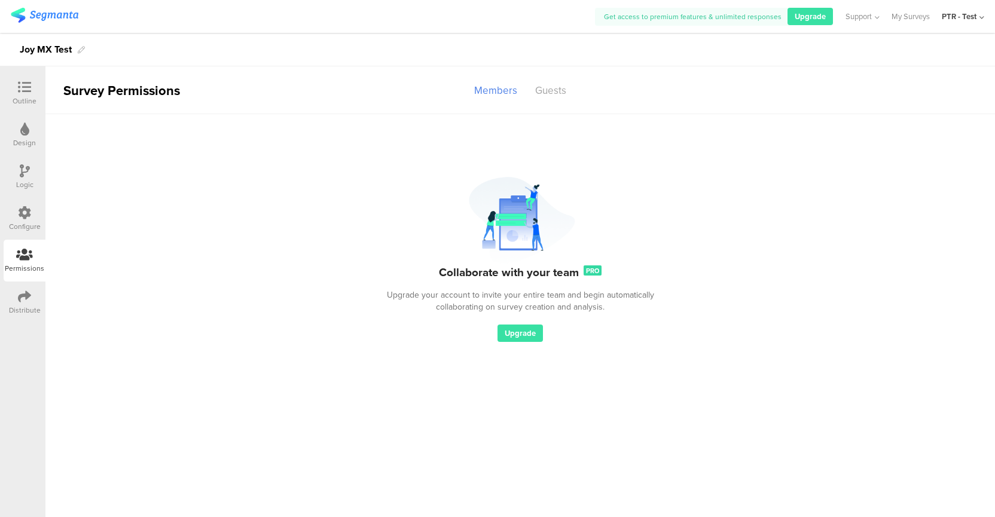
click at [24, 297] on icon at bounding box center [24, 296] width 13 height 13
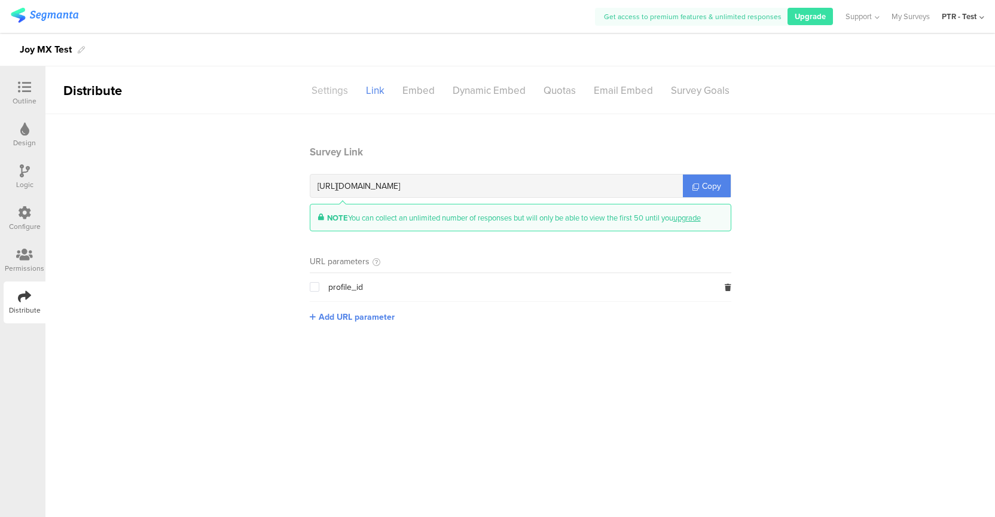
click at [337, 87] on div "Settings" at bounding box center [329, 90] width 54 height 21
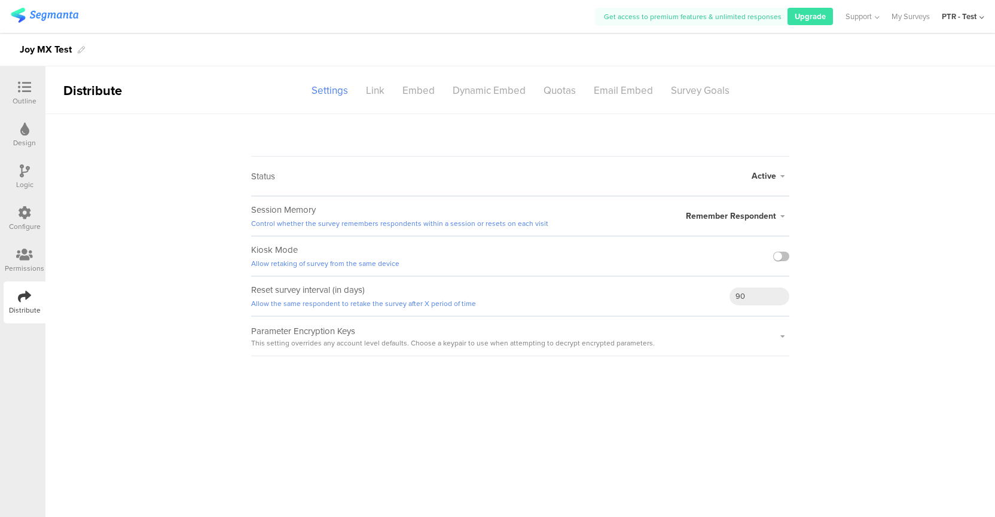
click at [769, 327] on div "Parameter Encryption Keys This setting overrides any account level defaults. Ch…" at bounding box center [520, 336] width 538 height 40
click at [780, 334] on icon at bounding box center [782, 336] width 13 height 7
click at [781, 337] on icon at bounding box center [782, 336] width 13 height 7
click at [784, 334] on icon at bounding box center [782, 336] width 13 height 7
click at [369, 93] on div "Link" at bounding box center [375, 90] width 36 height 21
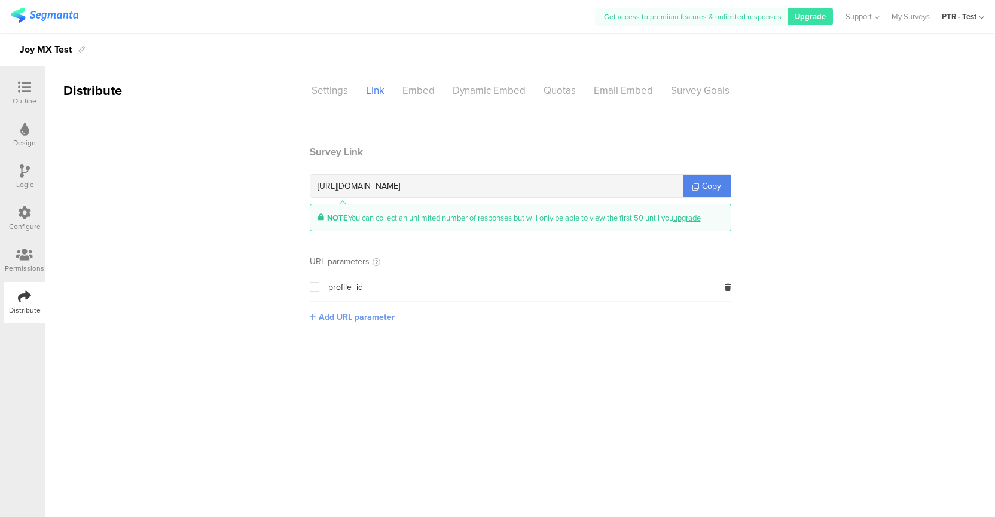
click at [334, 317] on span "Add URL parameter" at bounding box center [357, 317] width 76 height 13
click at [365, 319] on input "text" at bounding box center [389, 316] width 158 height 19
click at [40, 14] on img at bounding box center [45, 15] width 68 height 15
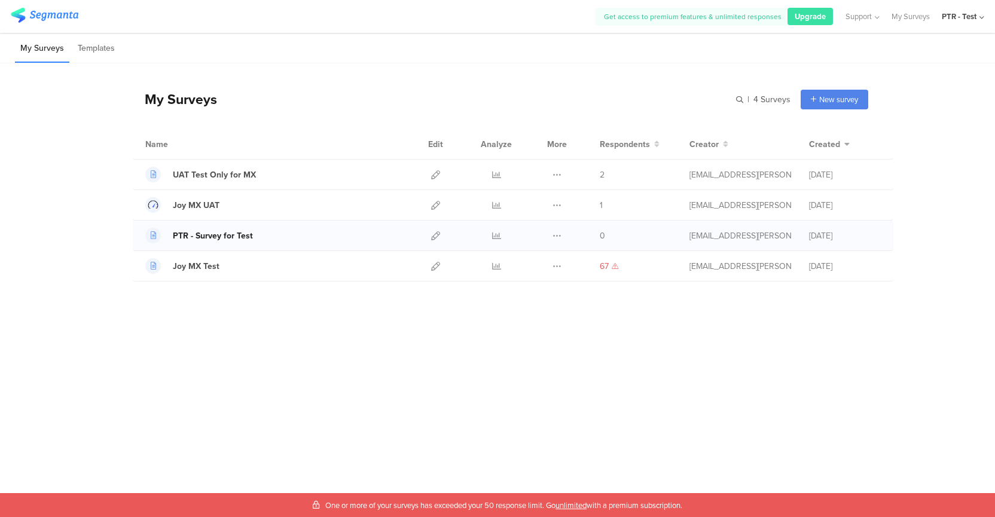
click at [225, 235] on div "PTR - Survey for Test" at bounding box center [213, 236] width 80 height 13
click at [438, 236] on icon at bounding box center [435, 235] width 9 height 9
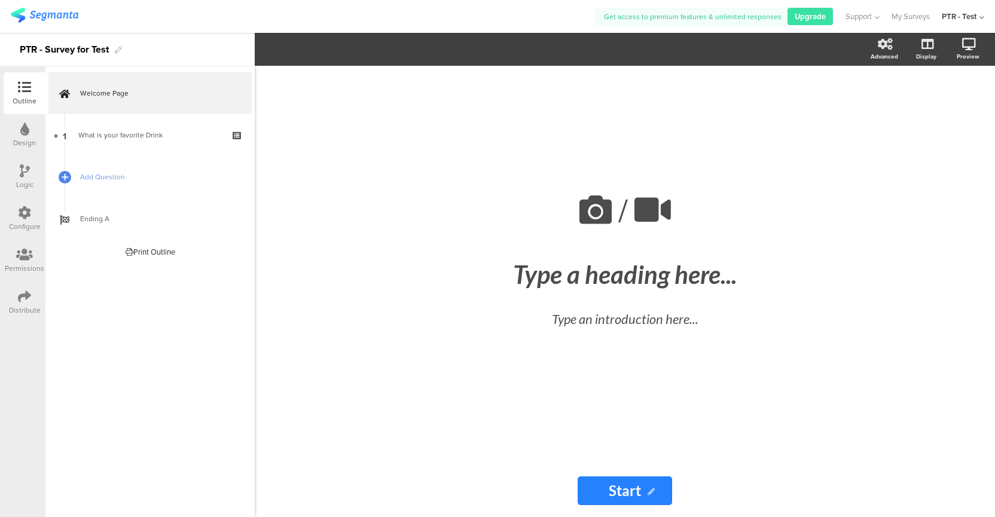
click at [30, 296] on icon at bounding box center [24, 296] width 13 height 13
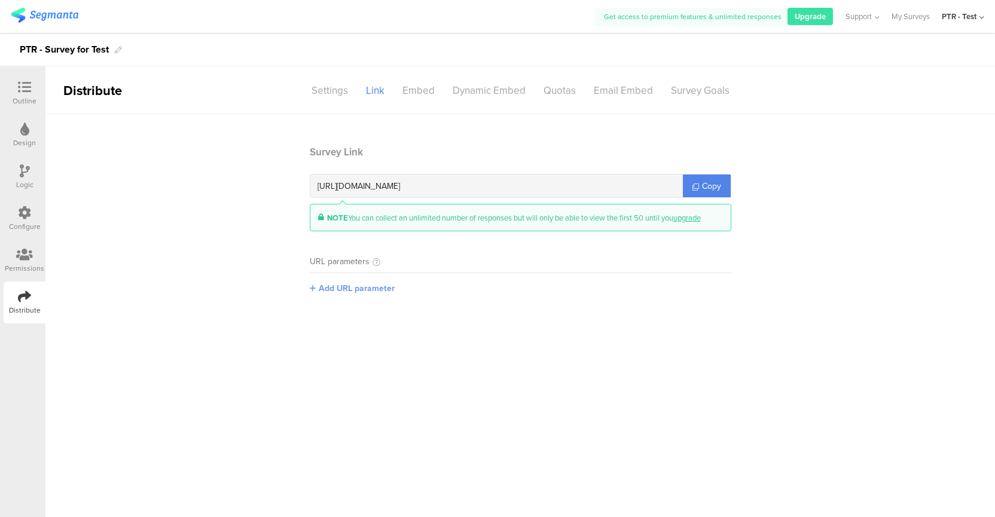
click at [326, 286] on span "Add URL parameter" at bounding box center [357, 288] width 76 height 13
click at [332, 292] on input "text" at bounding box center [389, 287] width 158 height 19
type input "profile_id"
click at [490, 335] on section "Survey Link [URL][DOMAIN_NAME] Copy NOTE You can collect an unlimited number of…" at bounding box center [520, 243] width 445 height 197
click at [521, 352] on main "Survey Link [URL][DOMAIN_NAME] Copy NOTE You can collect an unlimited number of…" at bounding box center [519, 315] width 949 height 403
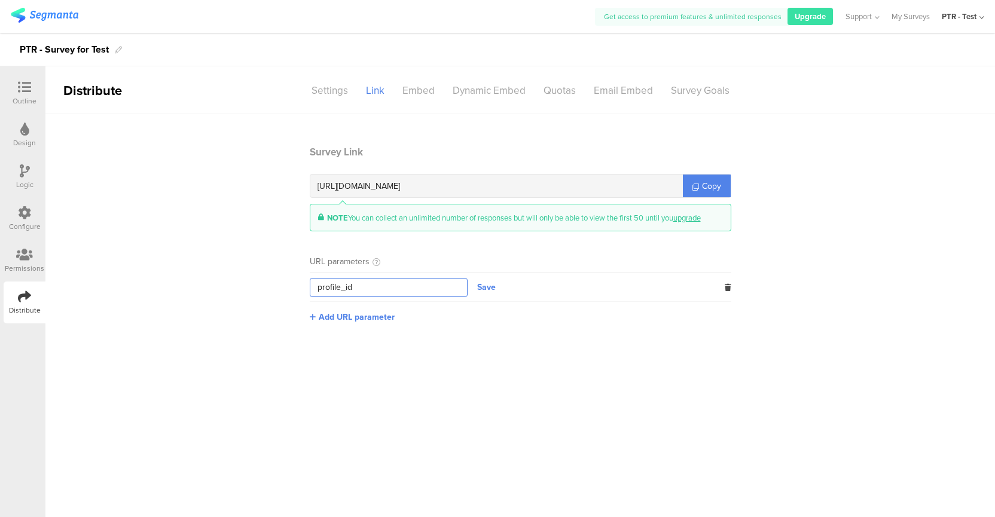
drag, startPoint x: 363, startPoint y: 285, endPoint x: 291, endPoint y: 285, distance: 71.7
click at [291, 285] on section "Survey Link [URL][DOMAIN_NAME] Copy NOTE You can collect an unlimited number of…" at bounding box center [519, 243] width 949 height 197
click at [23, 90] on icon at bounding box center [24, 87] width 13 height 13
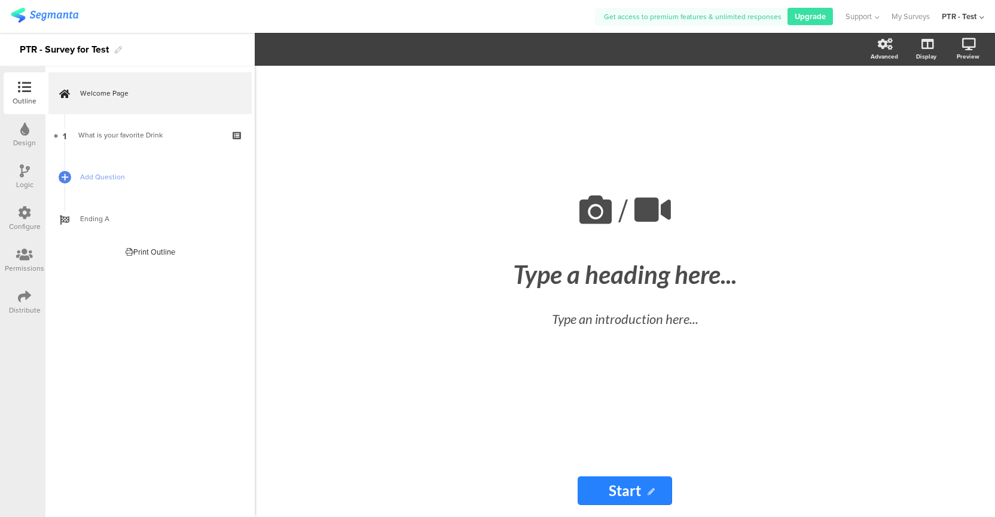
click at [20, 140] on div "Design" at bounding box center [24, 142] width 23 height 11
